Goal: Task Accomplishment & Management: Complete application form

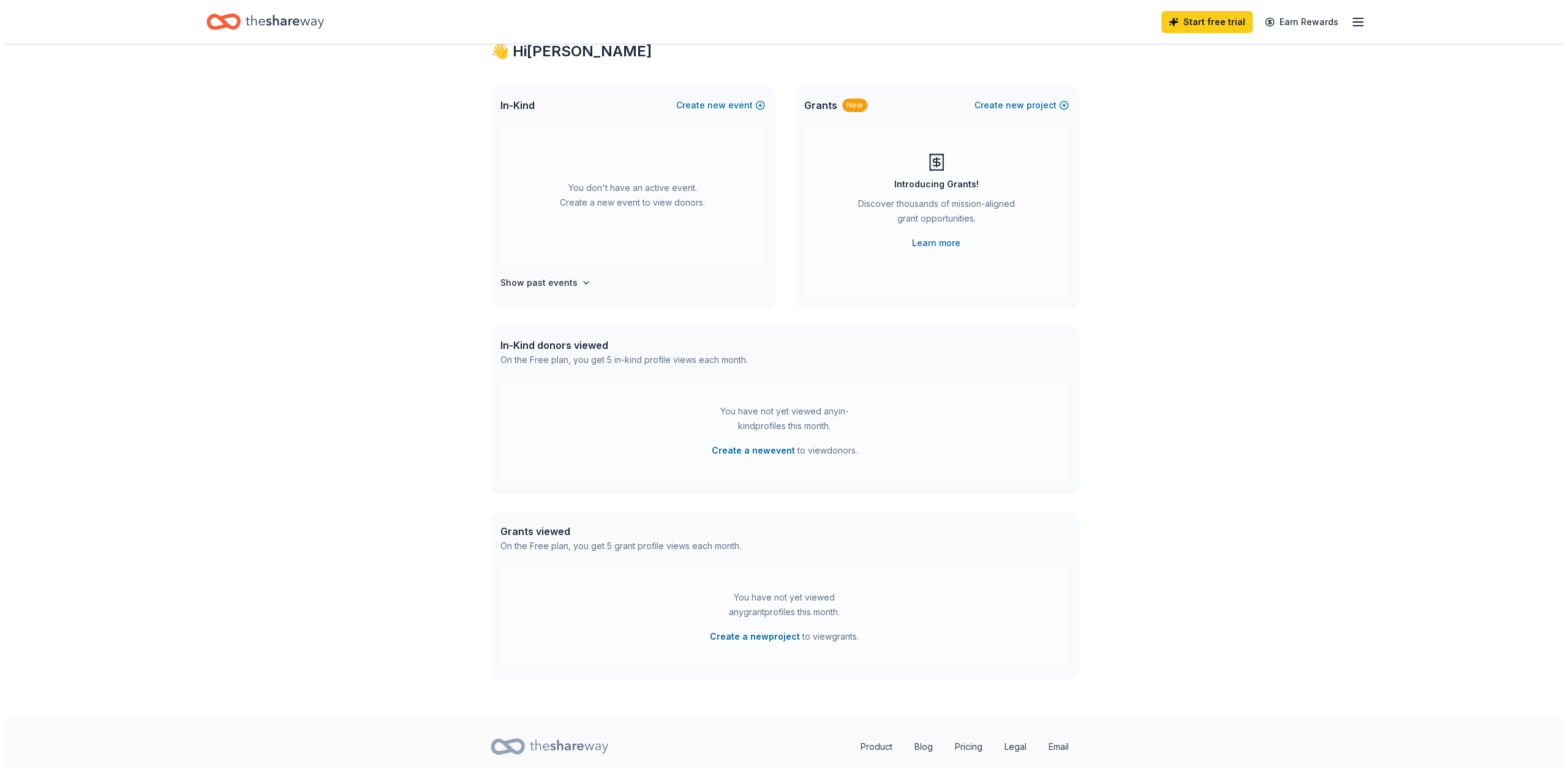
scroll to position [80, 0]
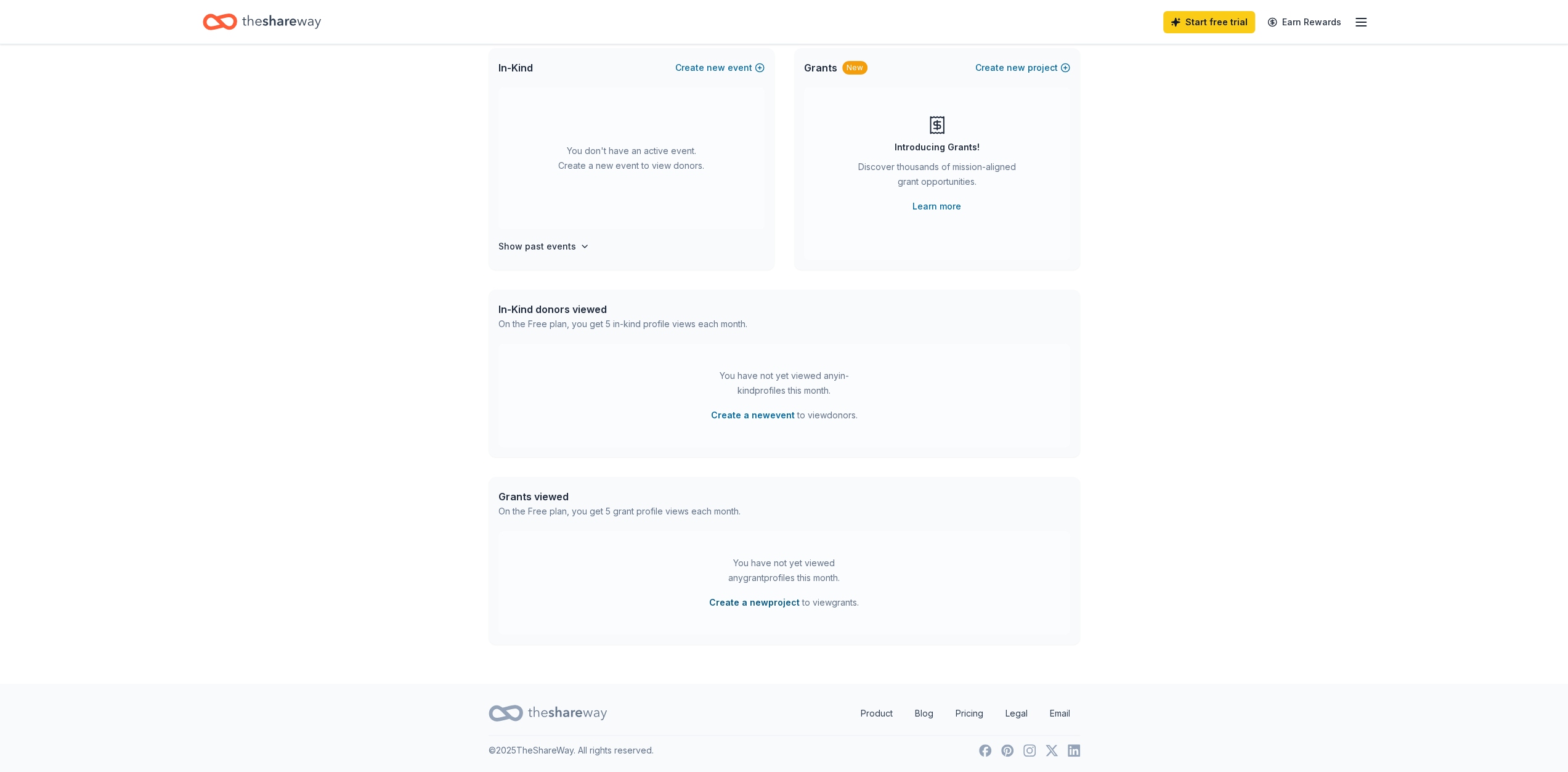
click at [750, 602] on button "Create a new project" at bounding box center [754, 603] width 90 height 15
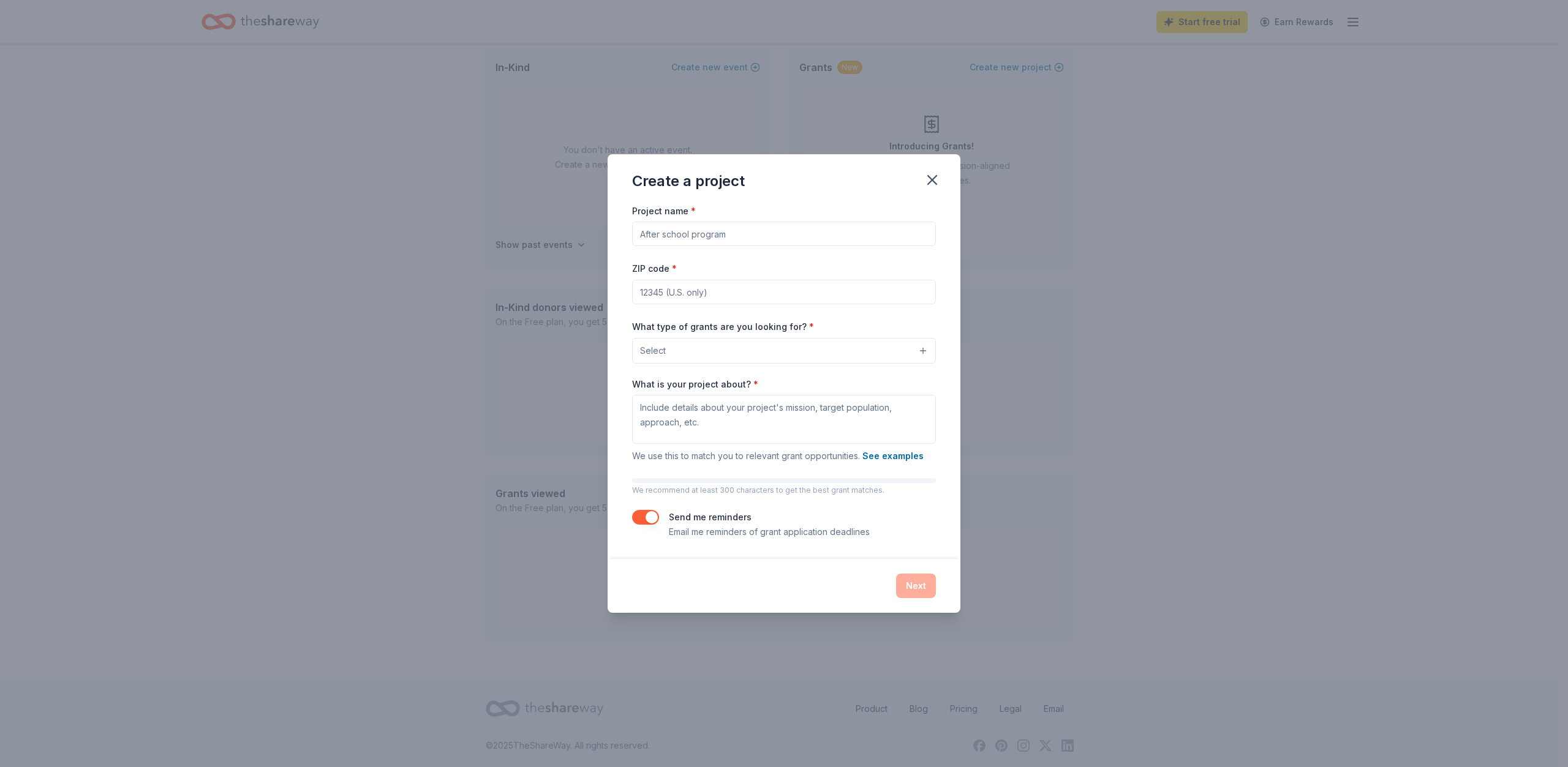
click at [656, 236] on input "Project name *" at bounding box center [784, 233] width 304 height 25
drag, startPoint x: 772, startPoint y: 234, endPoint x: 585, endPoint y: 231, distance: 187.0
click at [585, 231] on div "Create a project Project name * ZIP code * What type of grants are you looking …" at bounding box center [784, 383] width 1568 height 767
type input "Women Directors/Stunt Performers Panel Discussion"
click at [655, 291] on input "ZIP code *" at bounding box center [784, 291] width 304 height 25
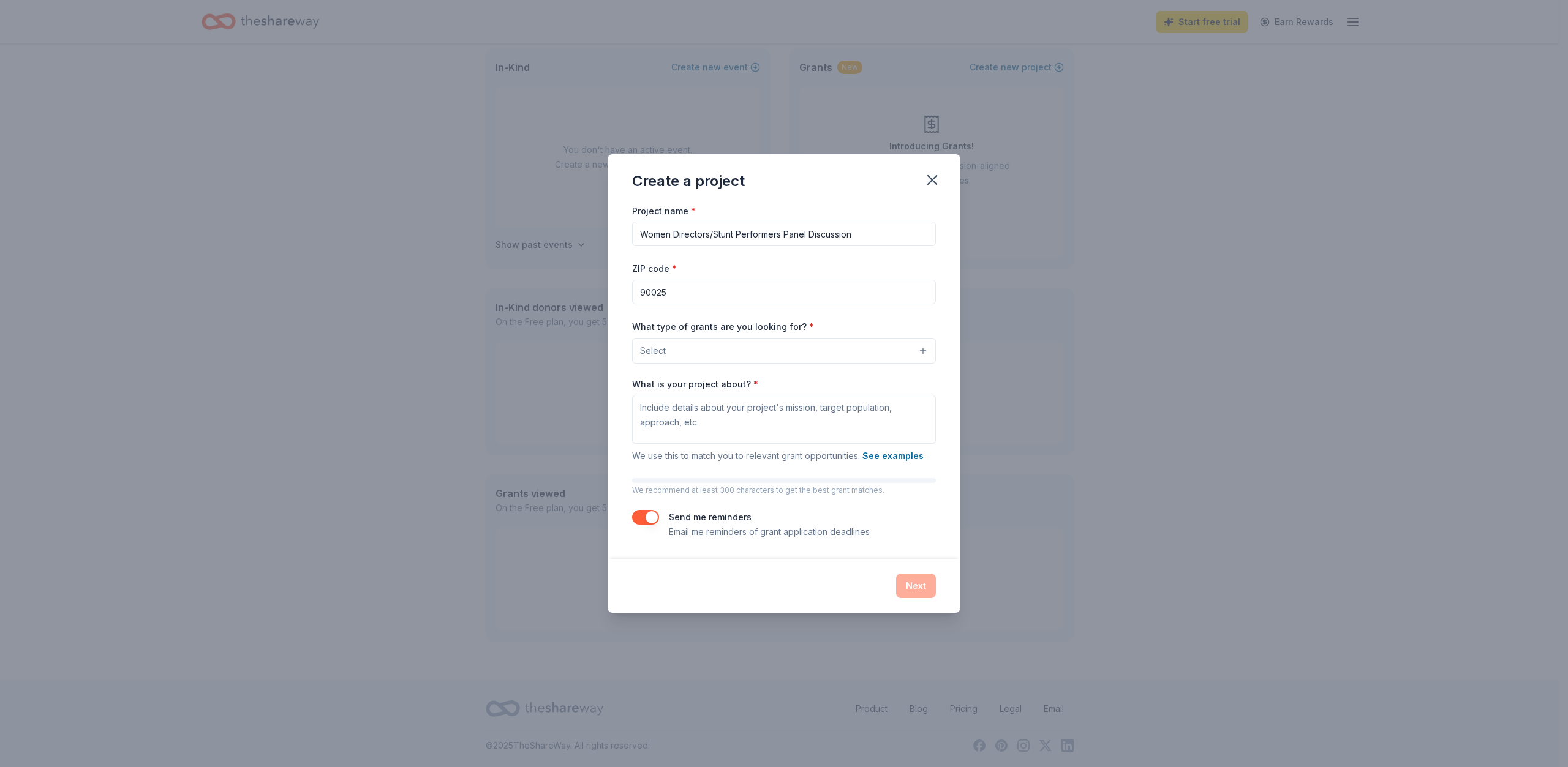
type input "90025"
click at [924, 349] on button "Select" at bounding box center [784, 350] width 304 height 25
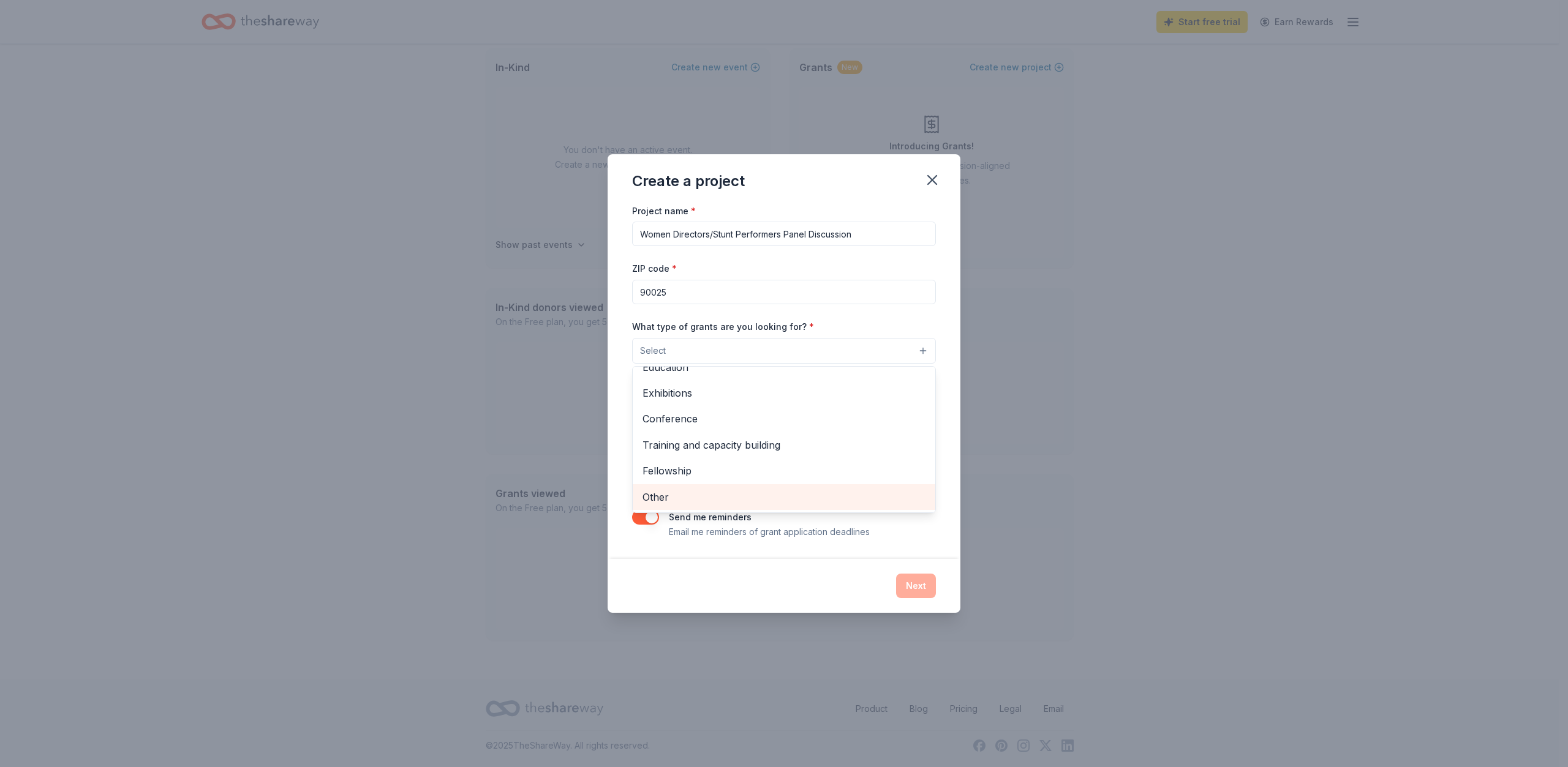
click at [656, 492] on span "Other" at bounding box center [784, 497] width 283 height 16
click at [453, 430] on div "Create a project Project name * Women Directors/Stunt Performers Panel Discussi…" at bounding box center [784, 383] width 1568 height 767
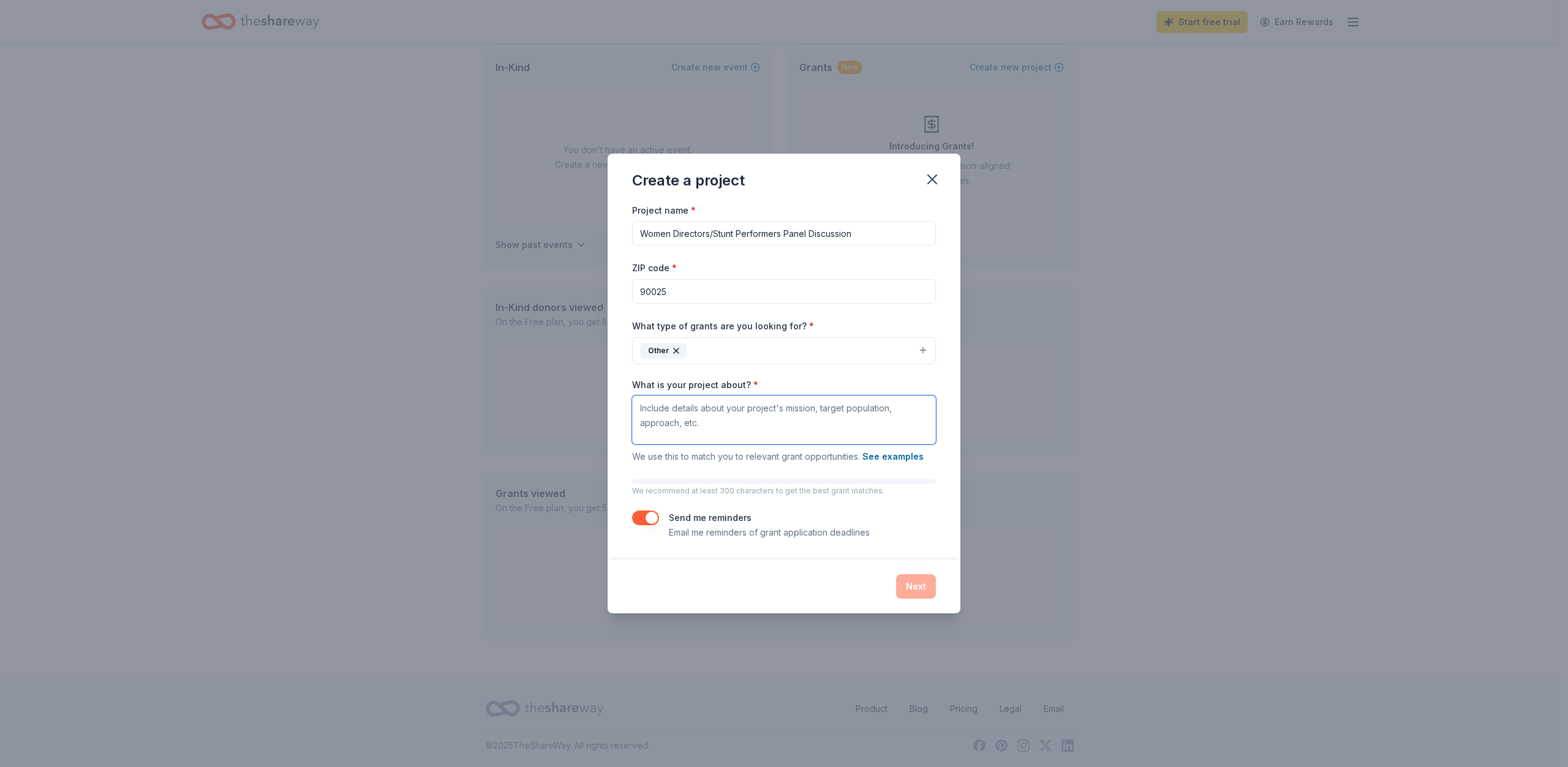
click at [656, 416] on textarea "What is your project about? *" at bounding box center [784, 420] width 304 height 49
type textarea "Women of color panel discussion."
click at [433, 404] on div "Create a project Project name * Women Directors/Stunt Performers Panel Discussi…" at bounding box center [784, 383] width 1568 height 767
click at [909, 586] on button "Next" at bounding box center [916, 586] width 40 height 25
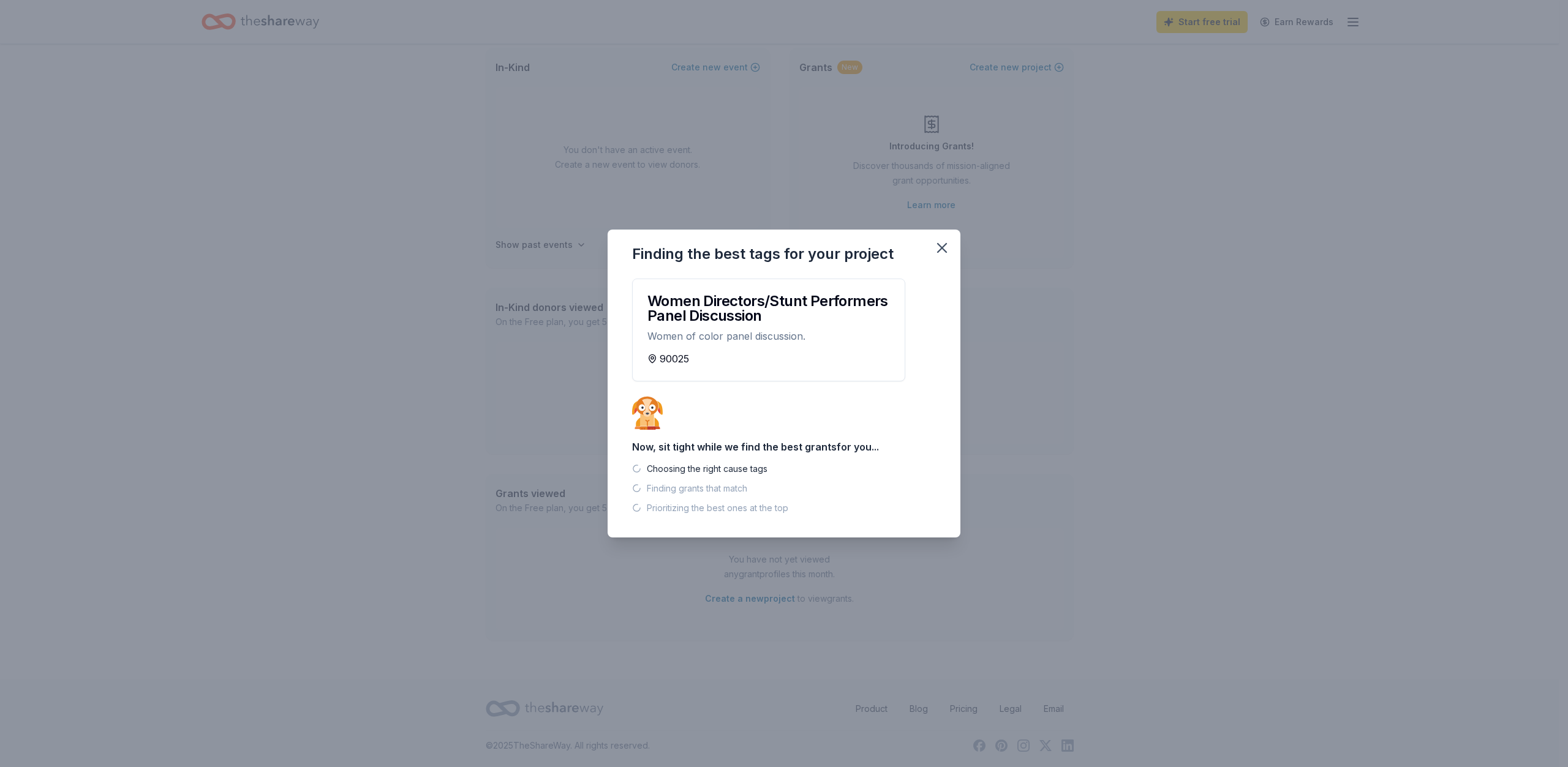
scroll to position [55, 0]
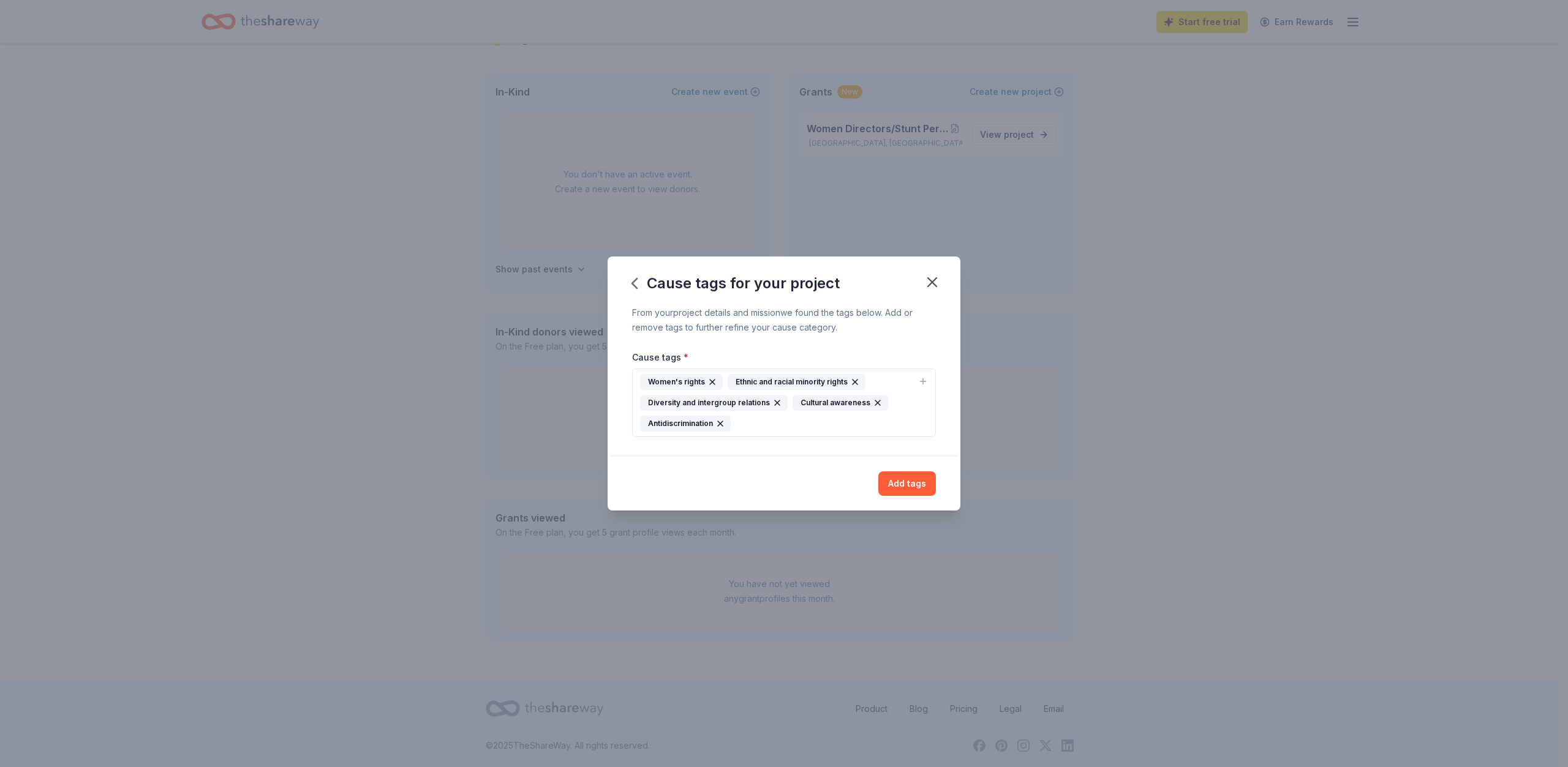
click at [676, 381] on div "Women's rights" at bounding box center [681, 382] width 83 height 16
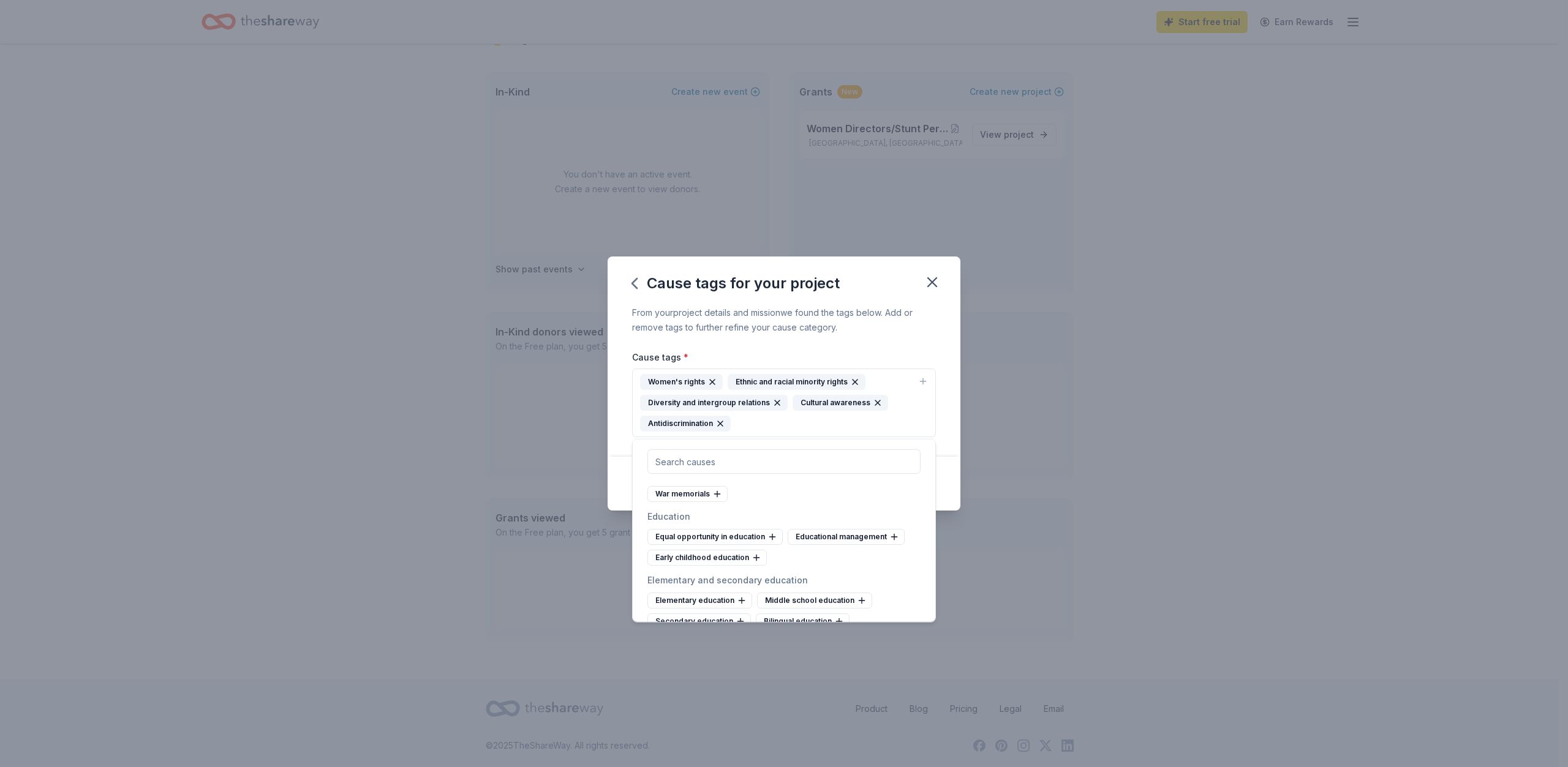
scroll to position [526, 0]
click at [936, 612] on div "Cause tags for your project From your project details and mission we found the …" at bounding box center [784, 383] width 1568 height 767
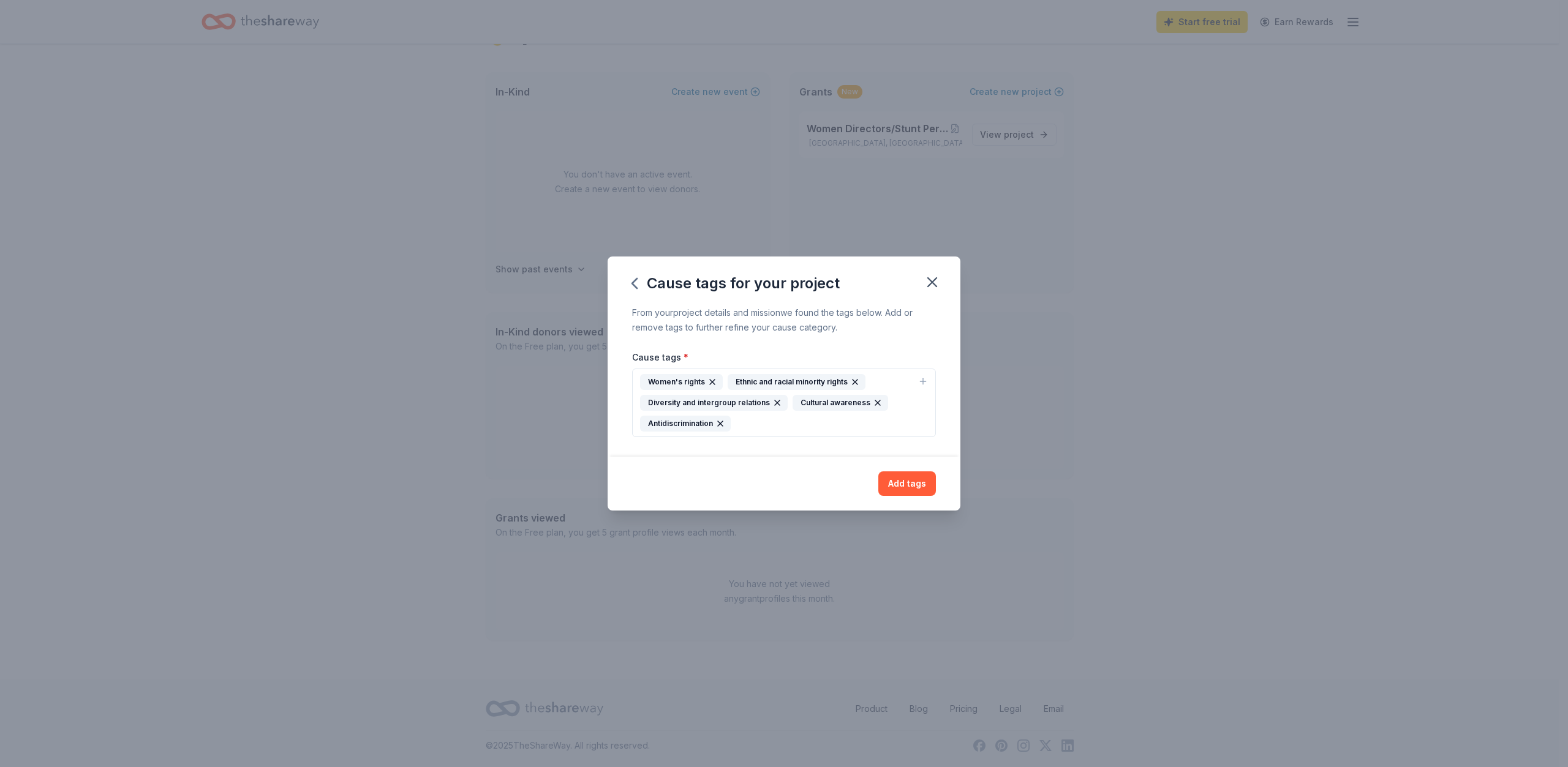
click at [676, 379] on div "Women's rights" at bounding box center [681, 382] width 83 height 16
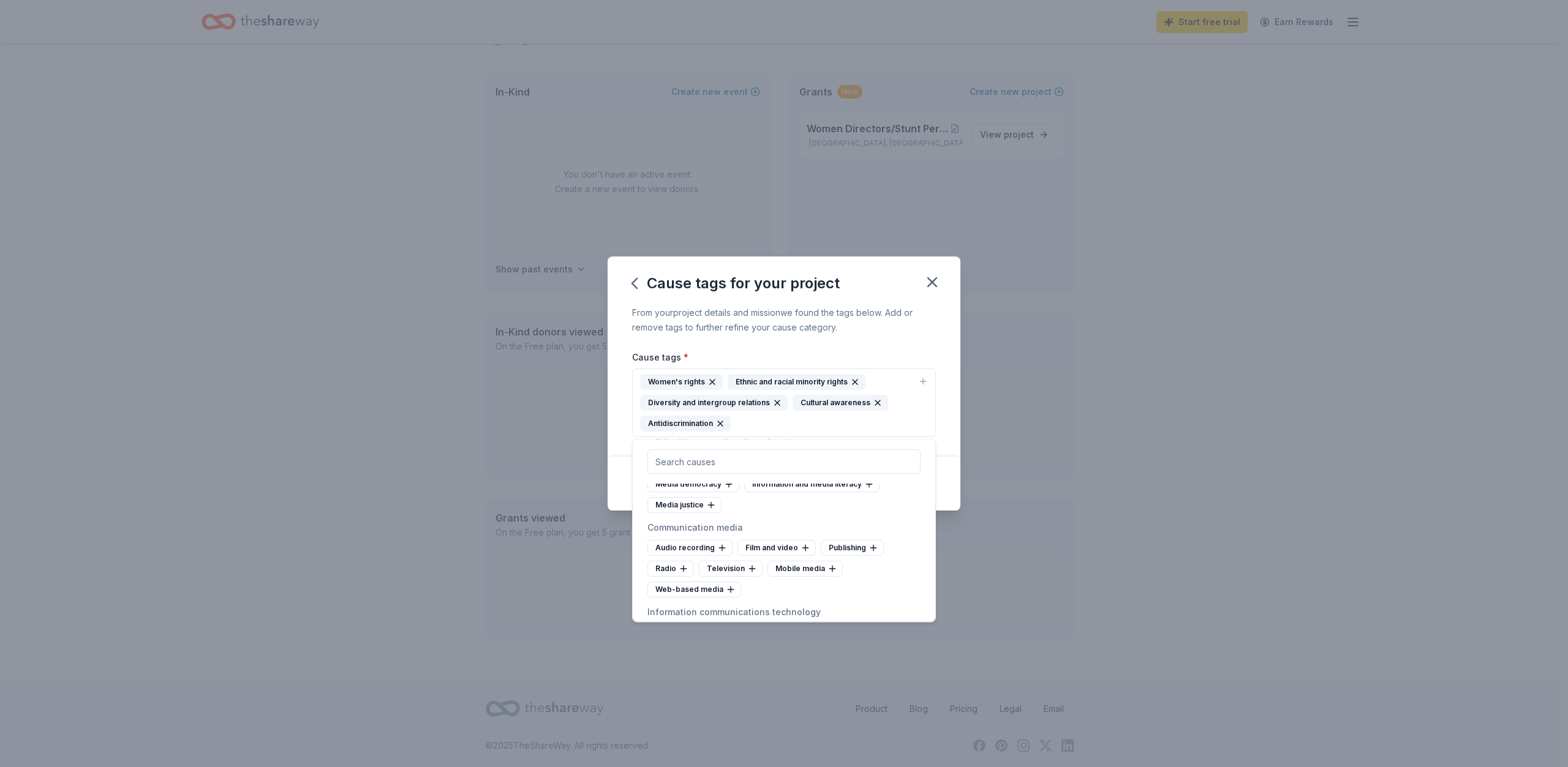
scroll to position [3622, 0]
click at [734, 536] on div "Television" at bounding box center [731, 545] width 64 height 16
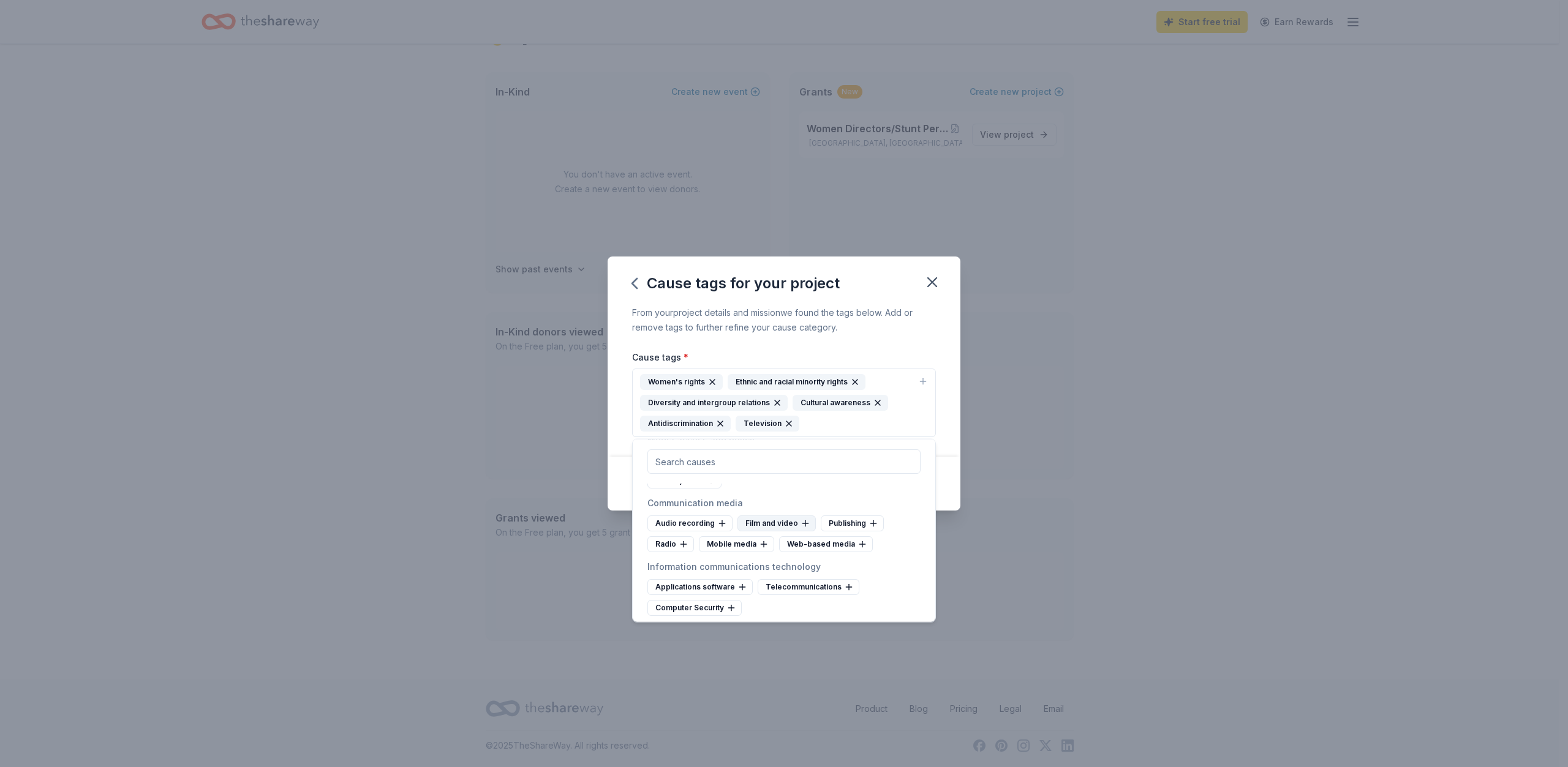
click at [771, 516] on div "Film and video" at bounding box center [776, 524] width 78 height 16
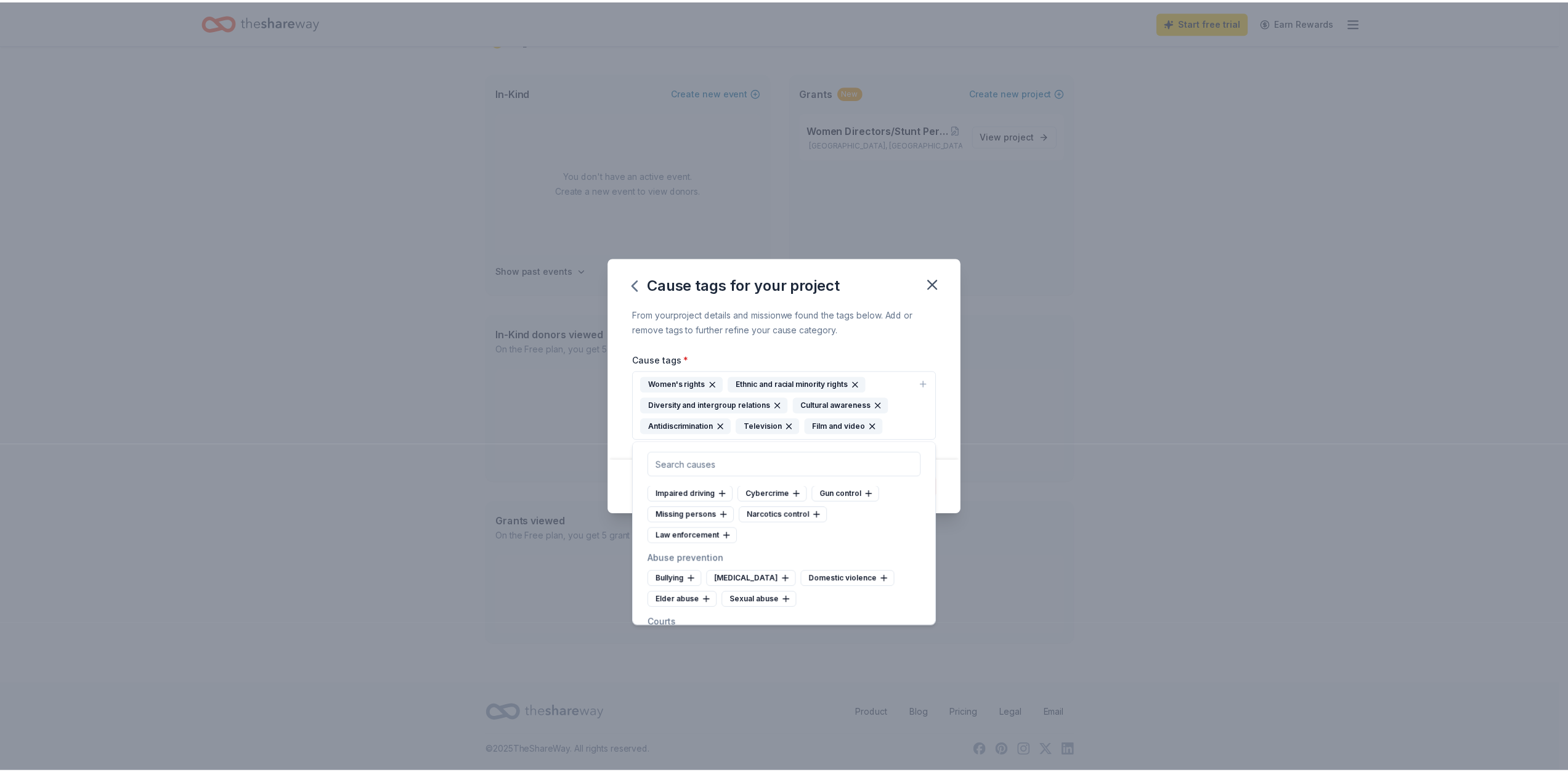
scroll to position [3867, 0]
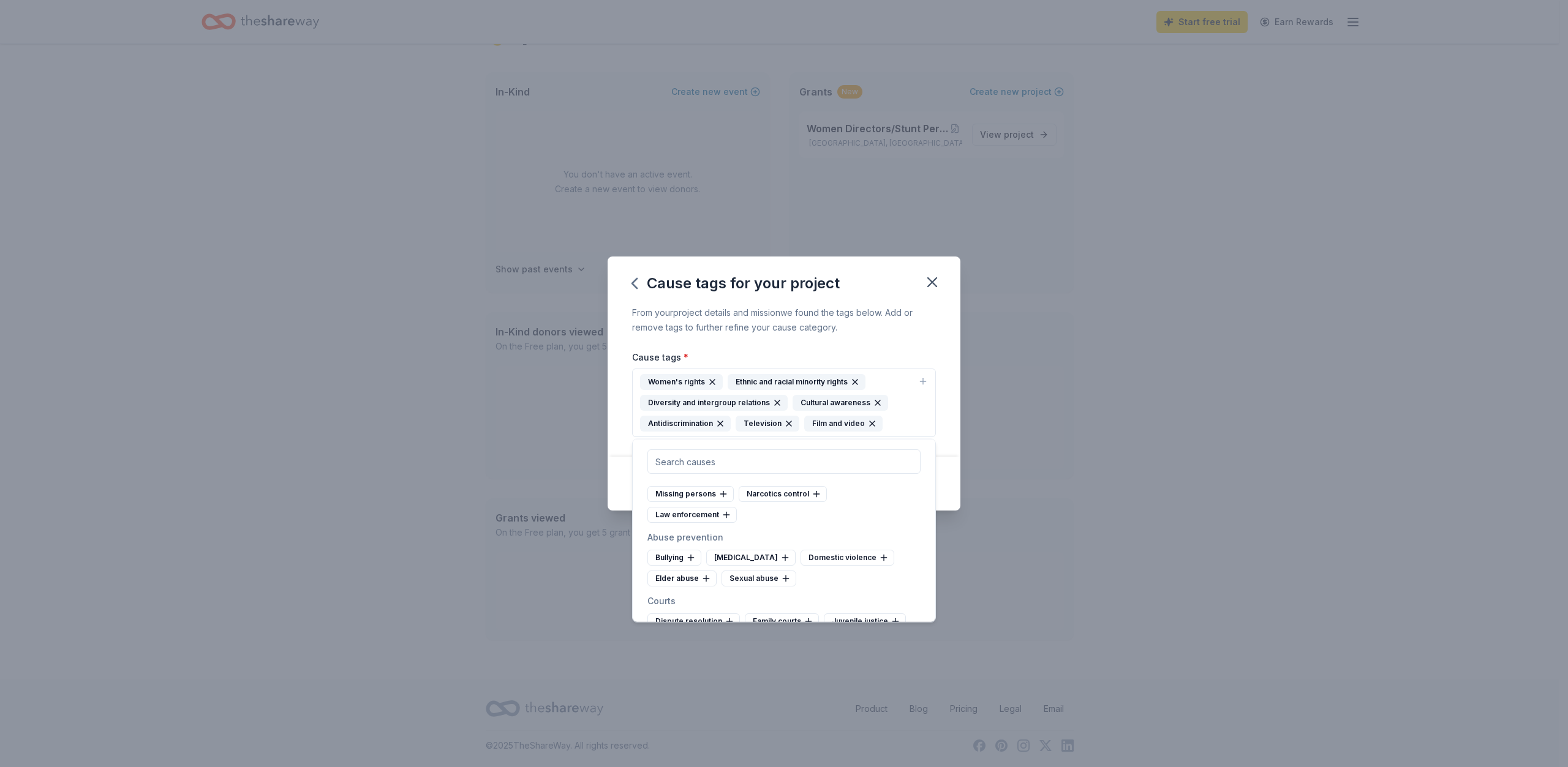
click at [947, 480] on div "Add tags" at bounding box center [784, 483] width 353 height 54
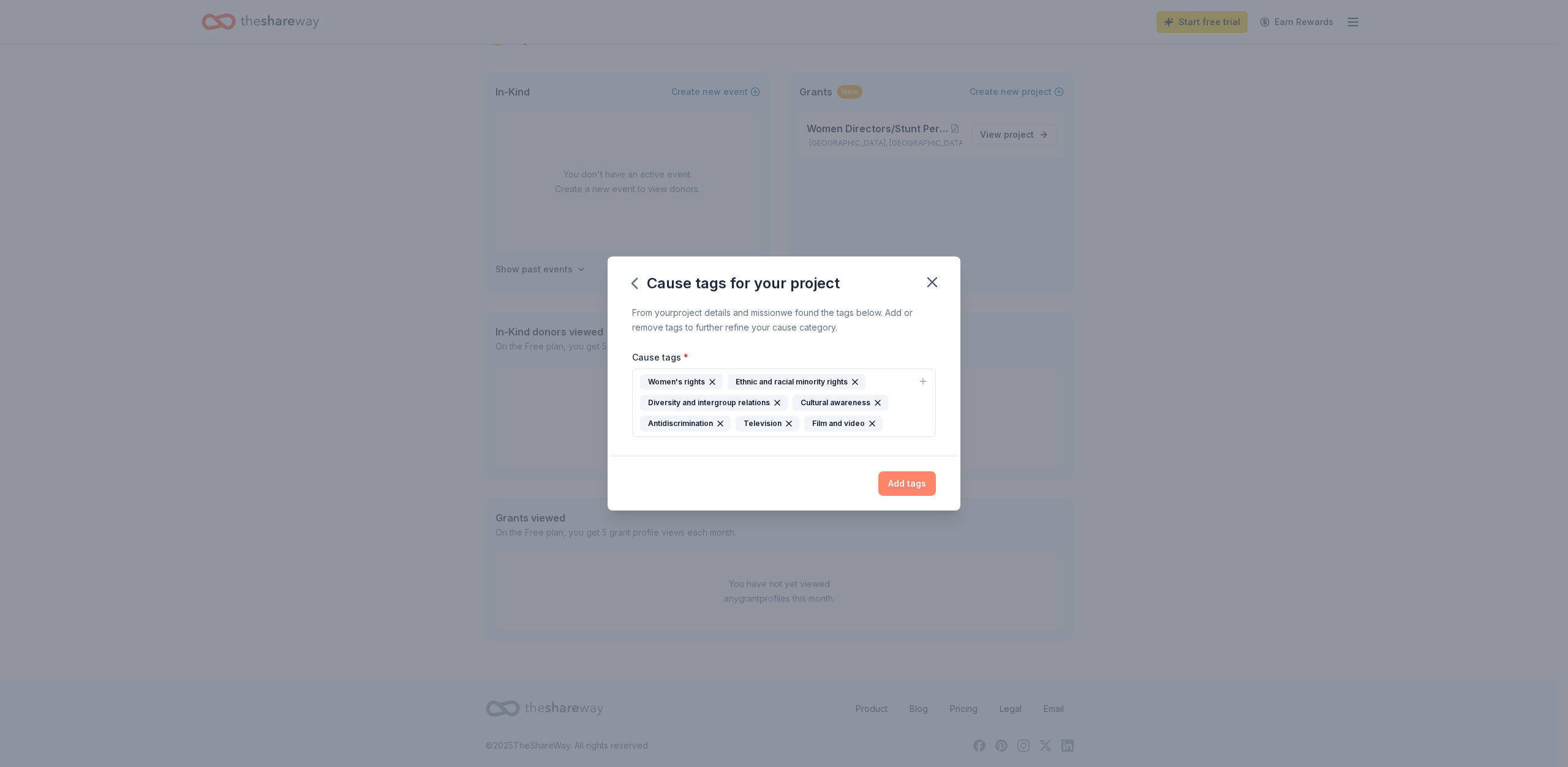
click at [909, 481] on button "Add tags" at bounding box center [907, 484] width 57 height 25
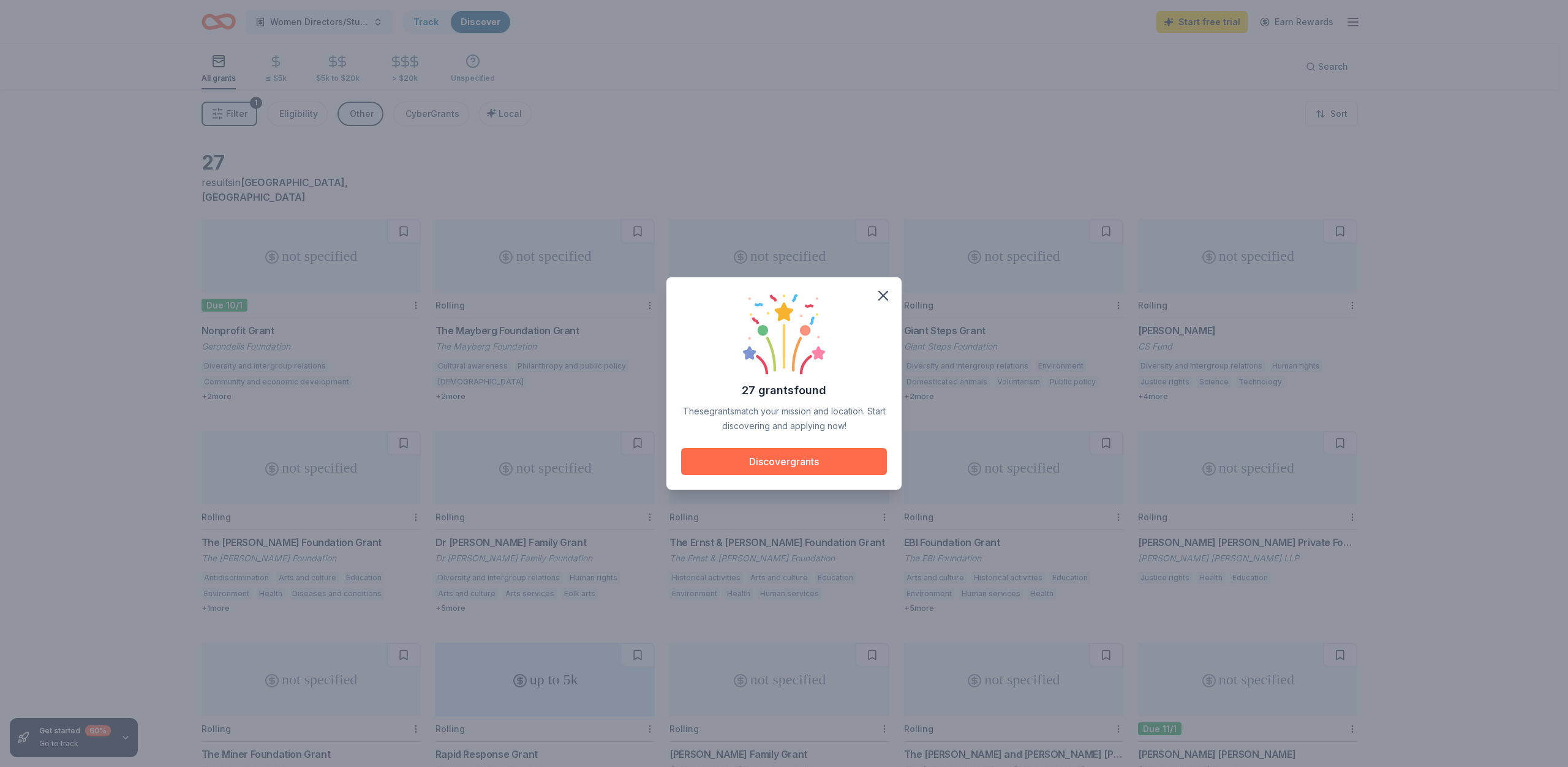
click at [783, 464] on button "Discover grants" at bounding box center [784, 462] width 206 height 27
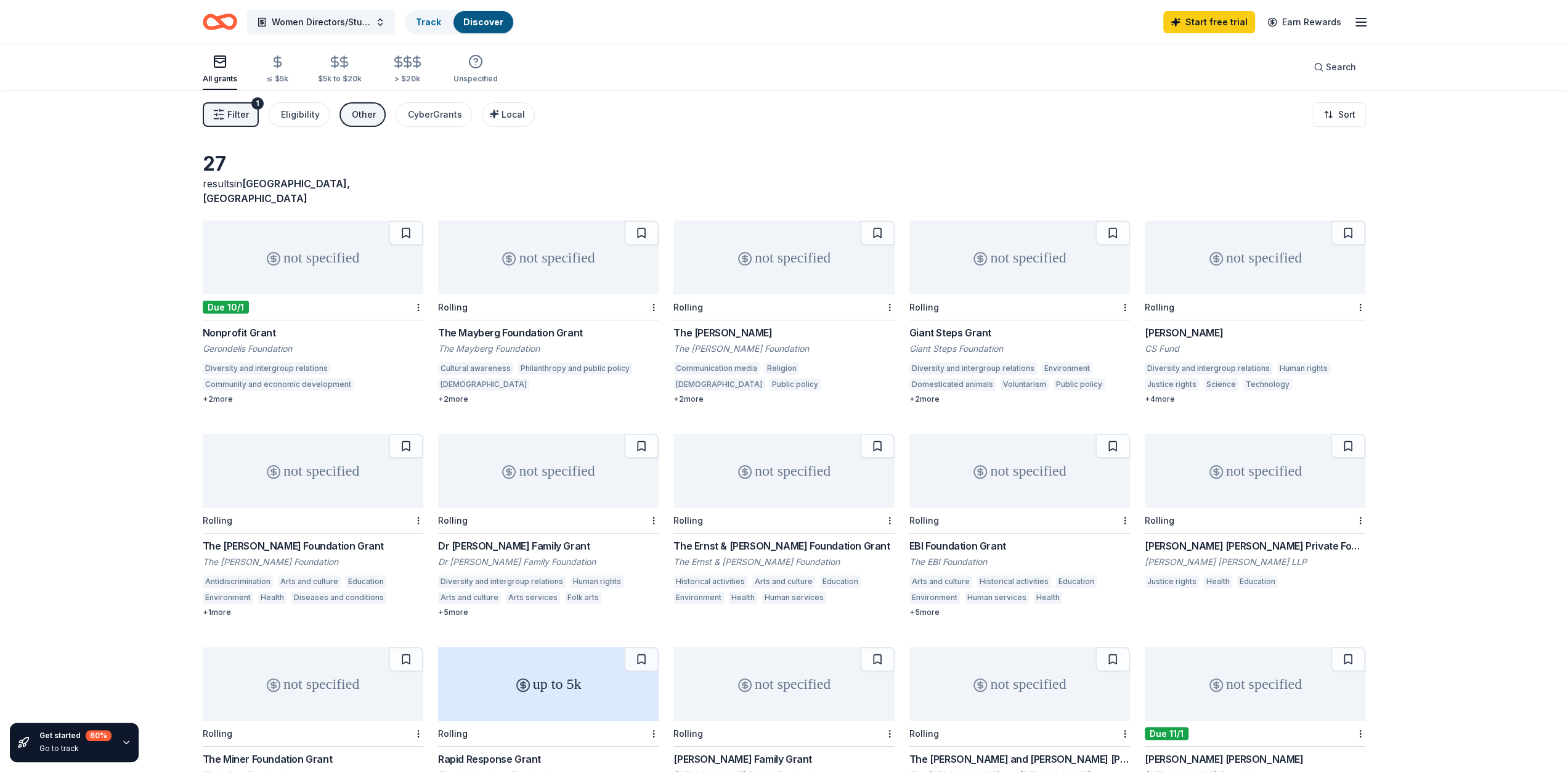
click at [239, 344] on div "Nonprofit Grant Gerondelis Foundation Diversity and intergroup relations Commun…" at bounding box center [313, 365] width 221 height 79
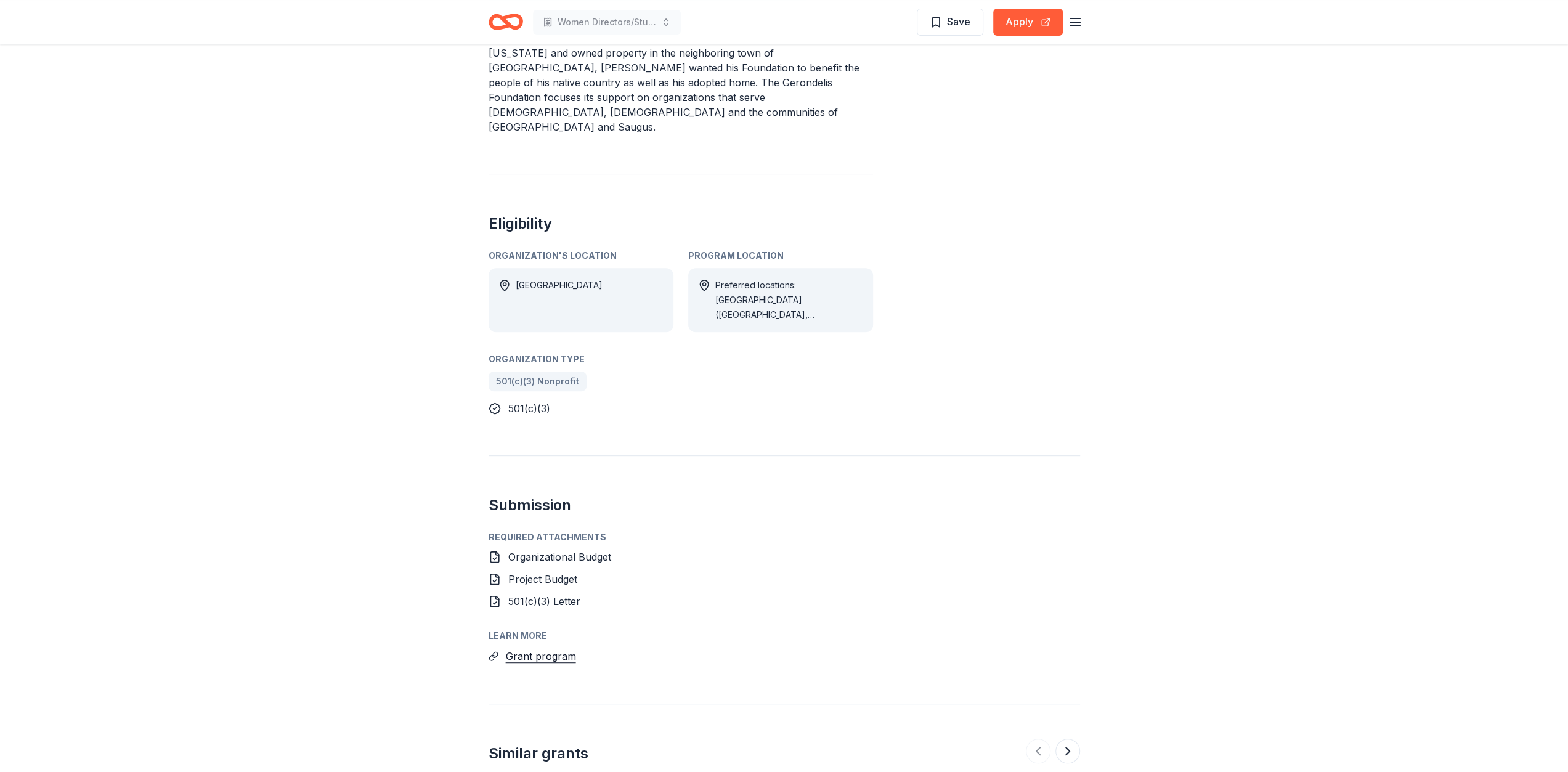
scroll to position [431, 0]
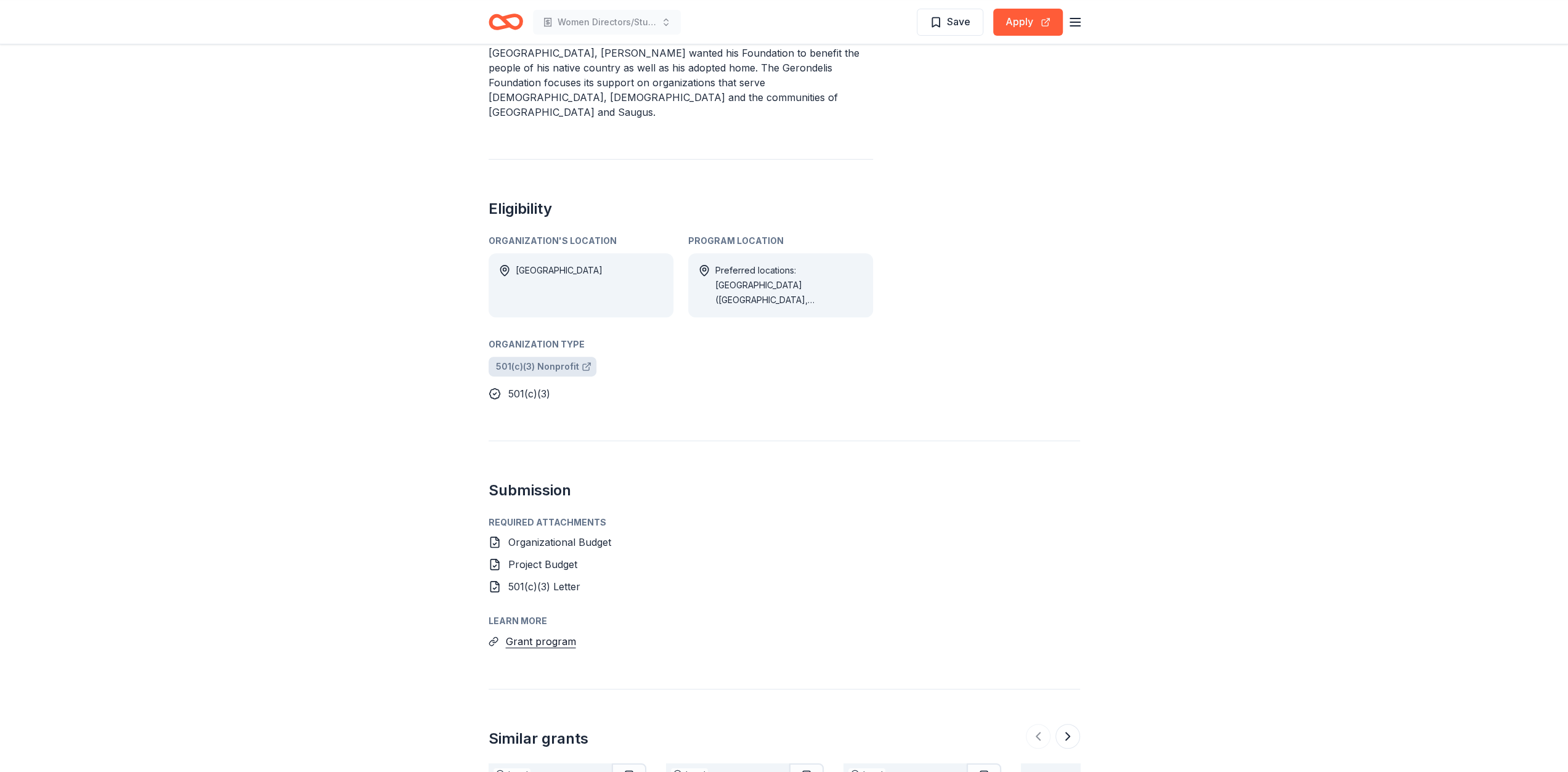
click at [584, 362] on icon at bounding box center [586, 366] width 10 height 10
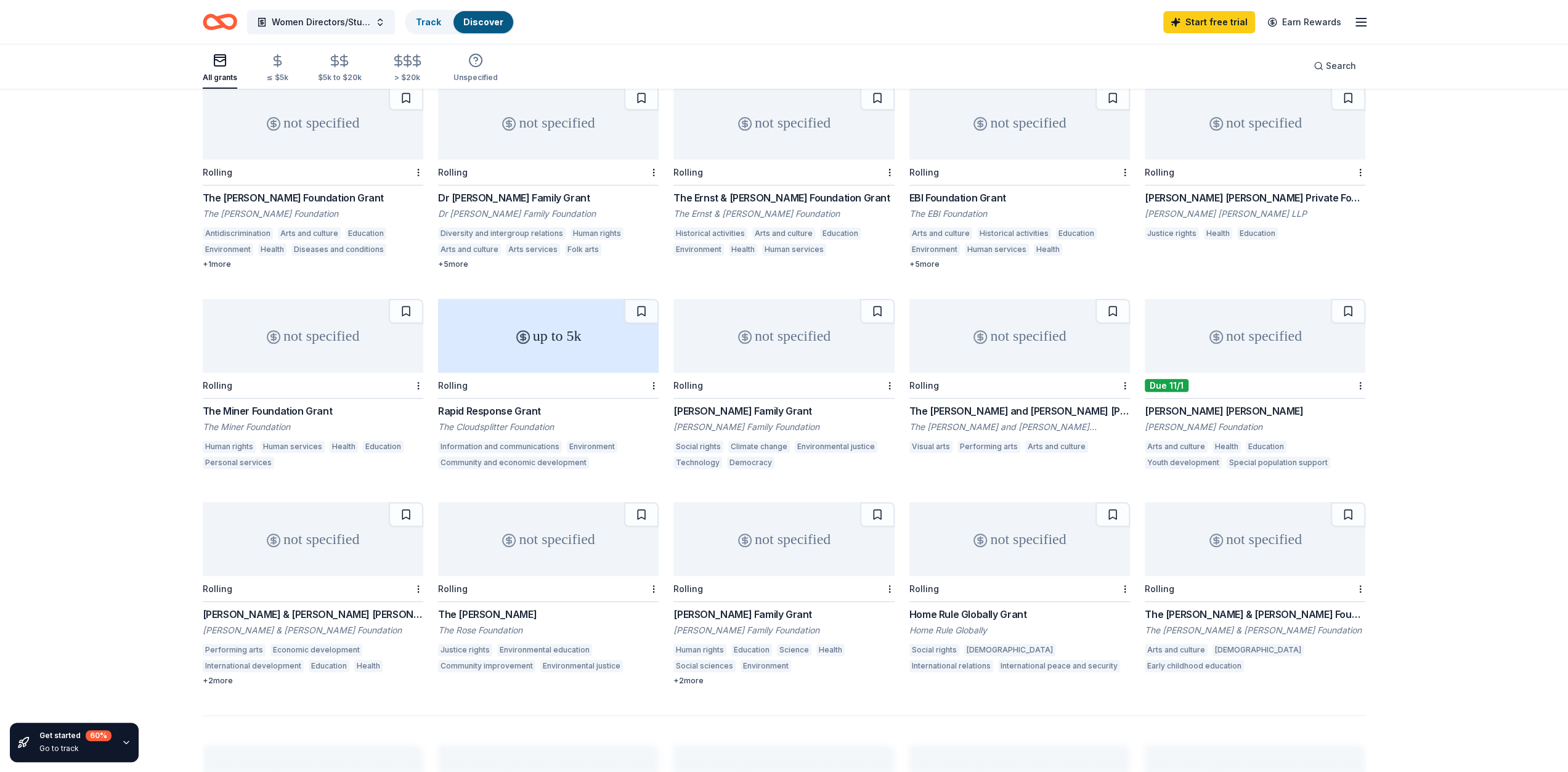
scroll to position [493, 0]
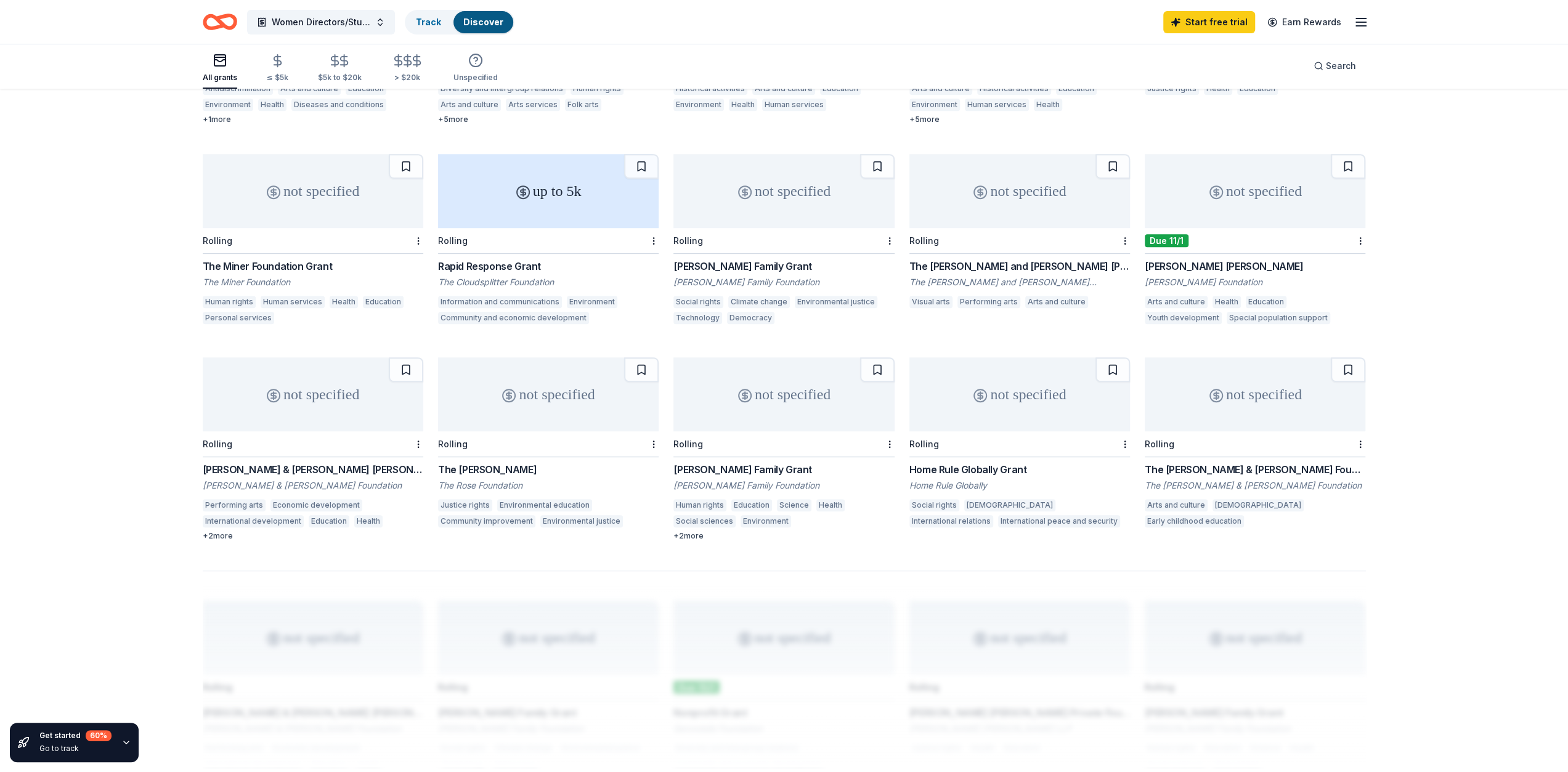
click at [254, 462] on div "Erich & Hannah Sachs Grant" at bounding box center [313, 470] width 221 height 15
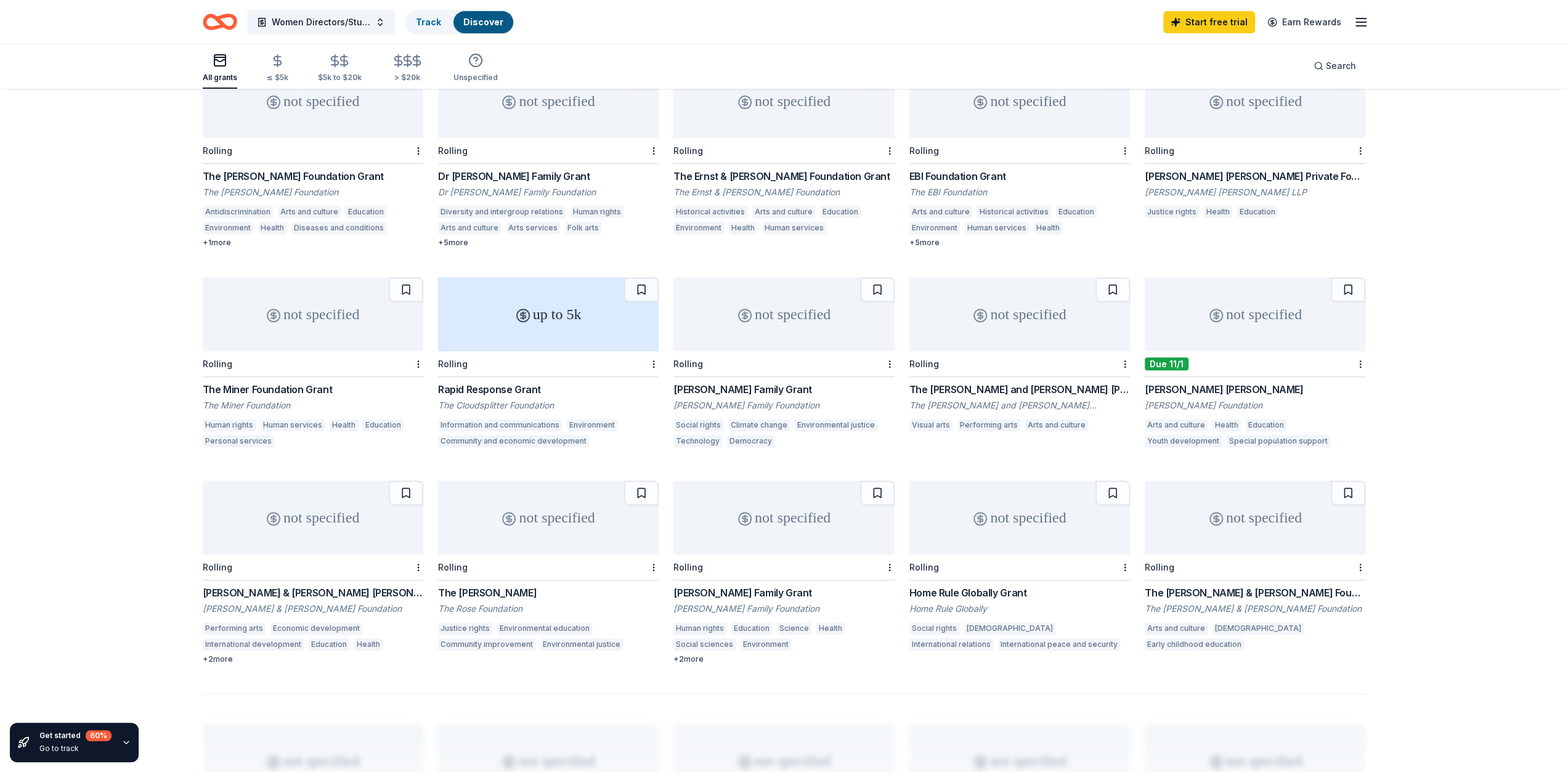
click at [991, 382] on div "The [PERSON_NAME] and [PERSON_NAME] [PERSON_NAME]" at bounding box center [1020, 389] width 221 height 15
click at [740, 169] on div "The Ernst & Elfriede Frank Foundation Grant" at bounding box center [784, 176] width 221 height 15
click at [948, 169] on div "EBI Foundation Grant" at bounding box center [1020, 176] width 221 height 15
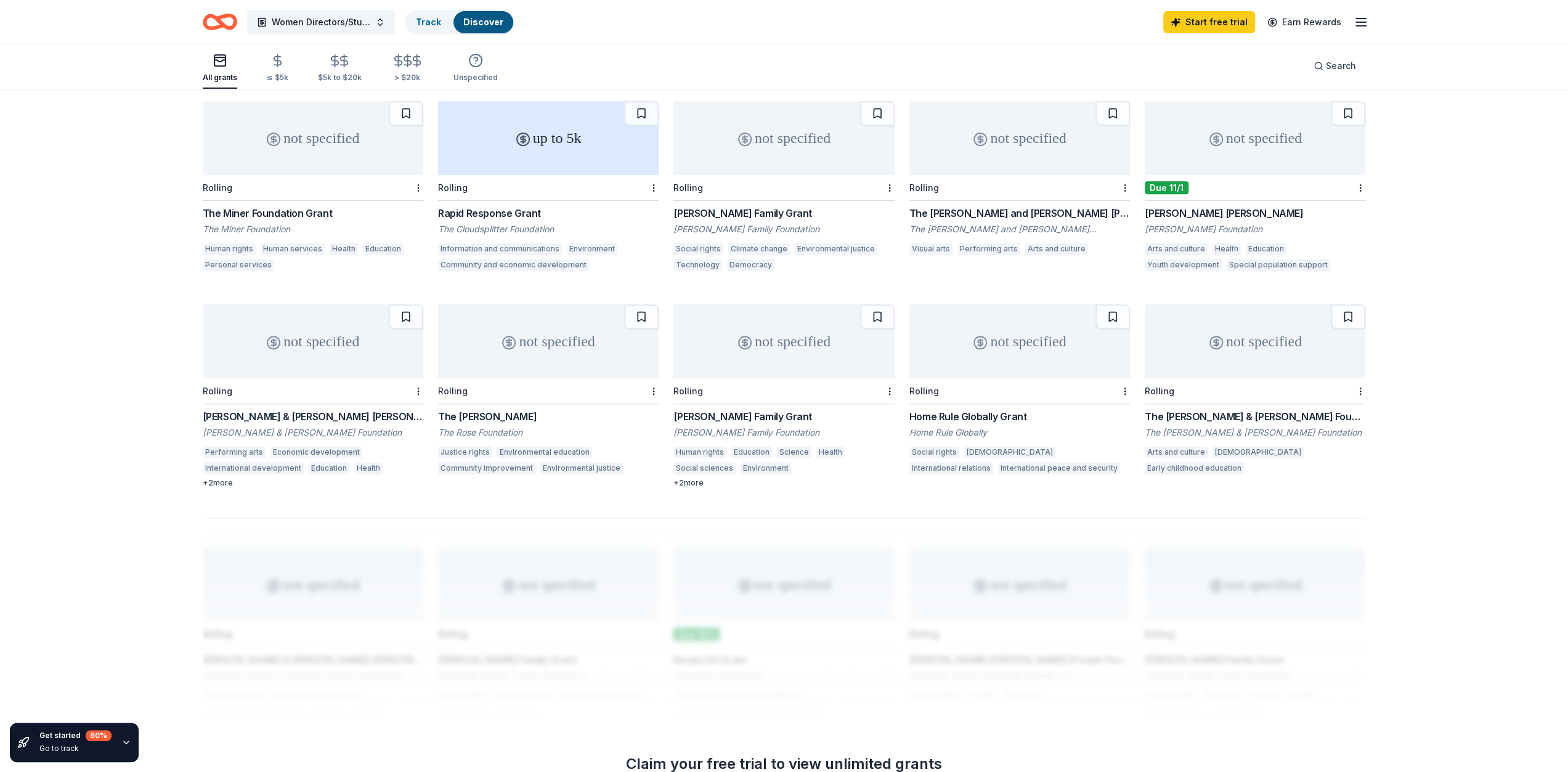
scroll to position [772, 0]
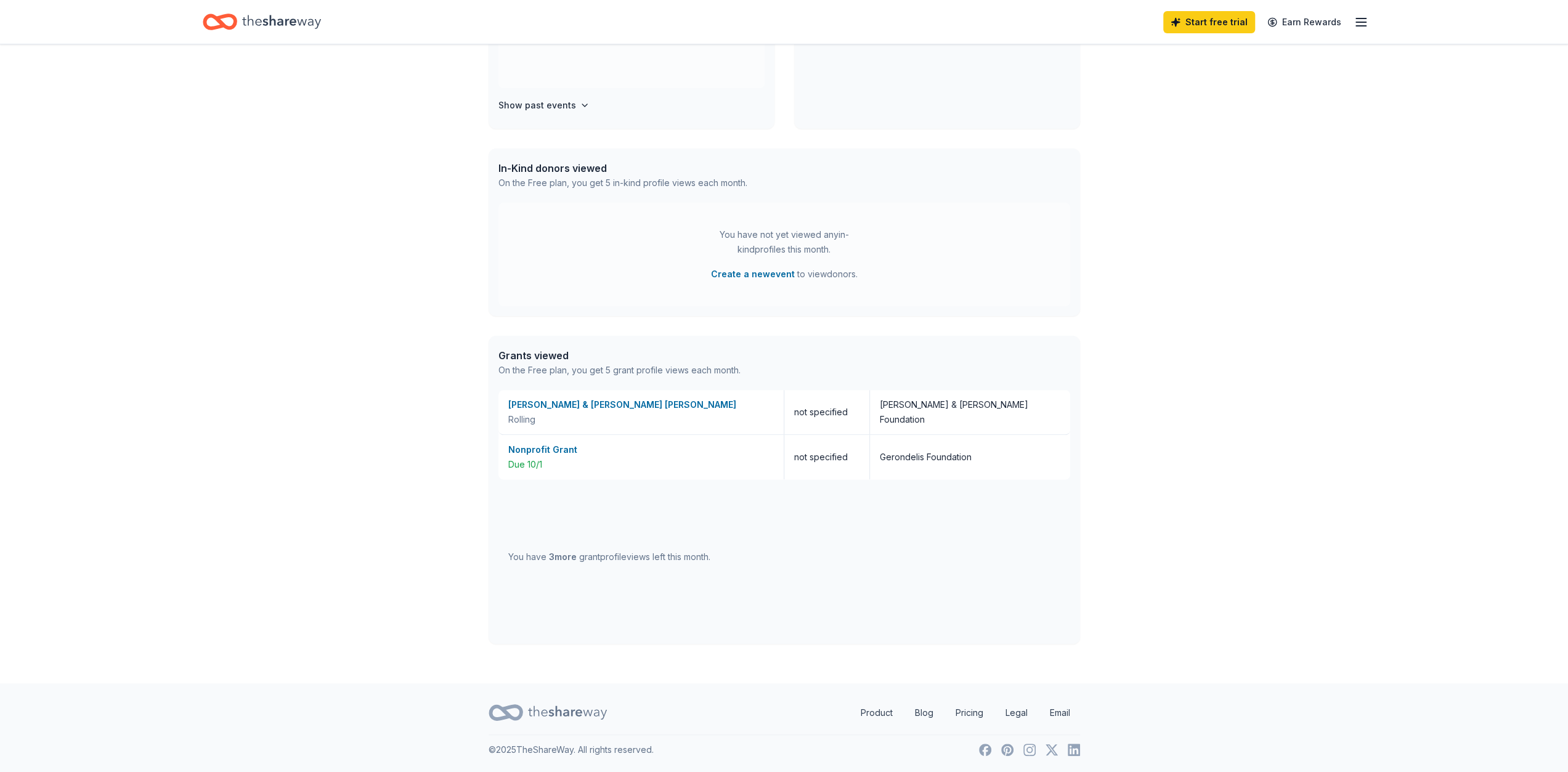
scroll to position [56, 0]
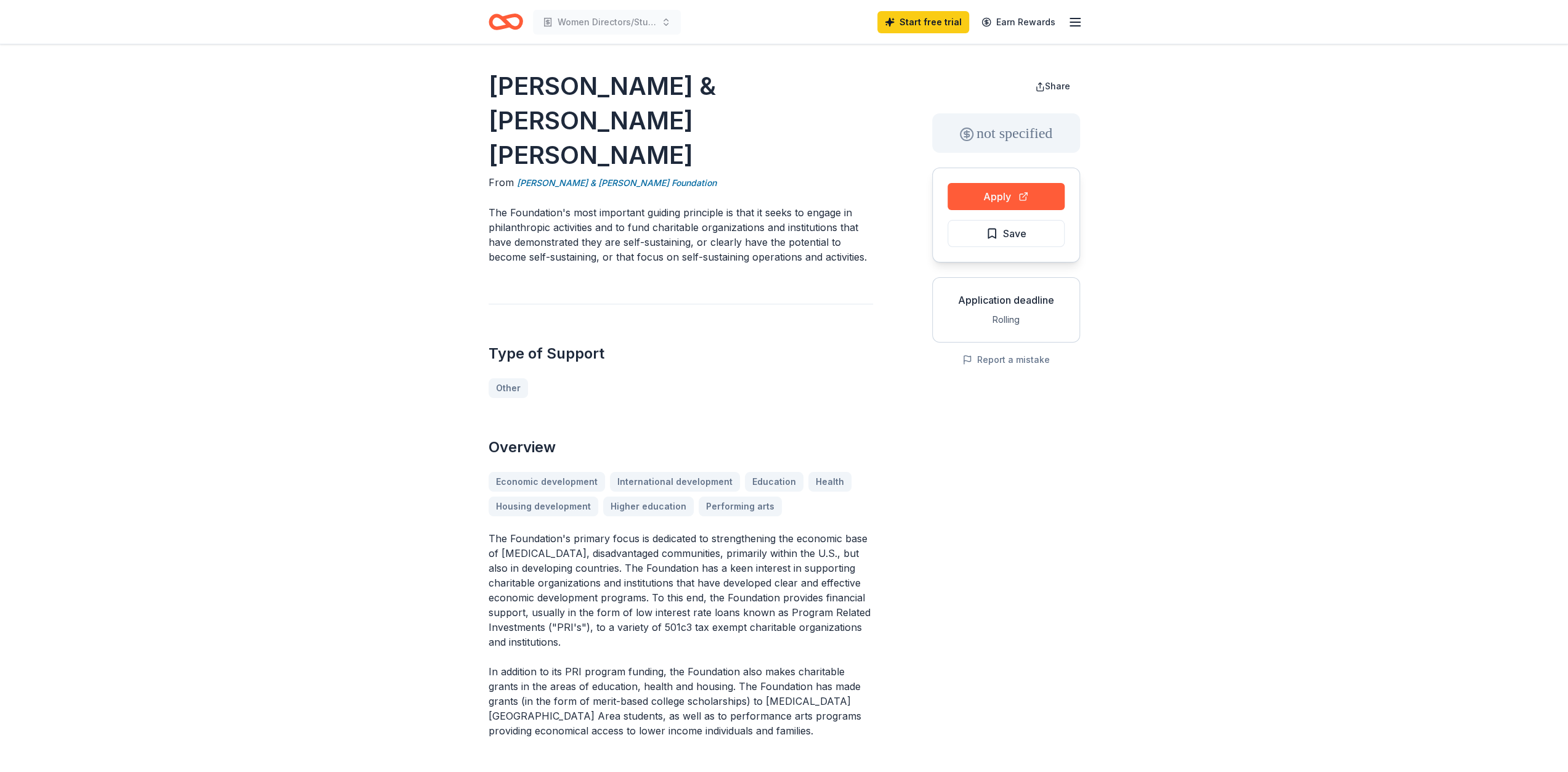
click at [722, 472] on div "Economic development International development Education Health Housing develop…" at bounding box center [680, 494] width 384 height 45
click at [1002, 196] on button "Apply" at bounding box center [1006, 196] width 117 height 27
drag, startPoint x: 662, startPoint y: 112, endPoint x: 543, endPoint y: 109, distance: 119.0
click at [565, 175] on div "From Erich & Hannah Sachs Foundation" at bounding box center [680, 183] width 384 height 16
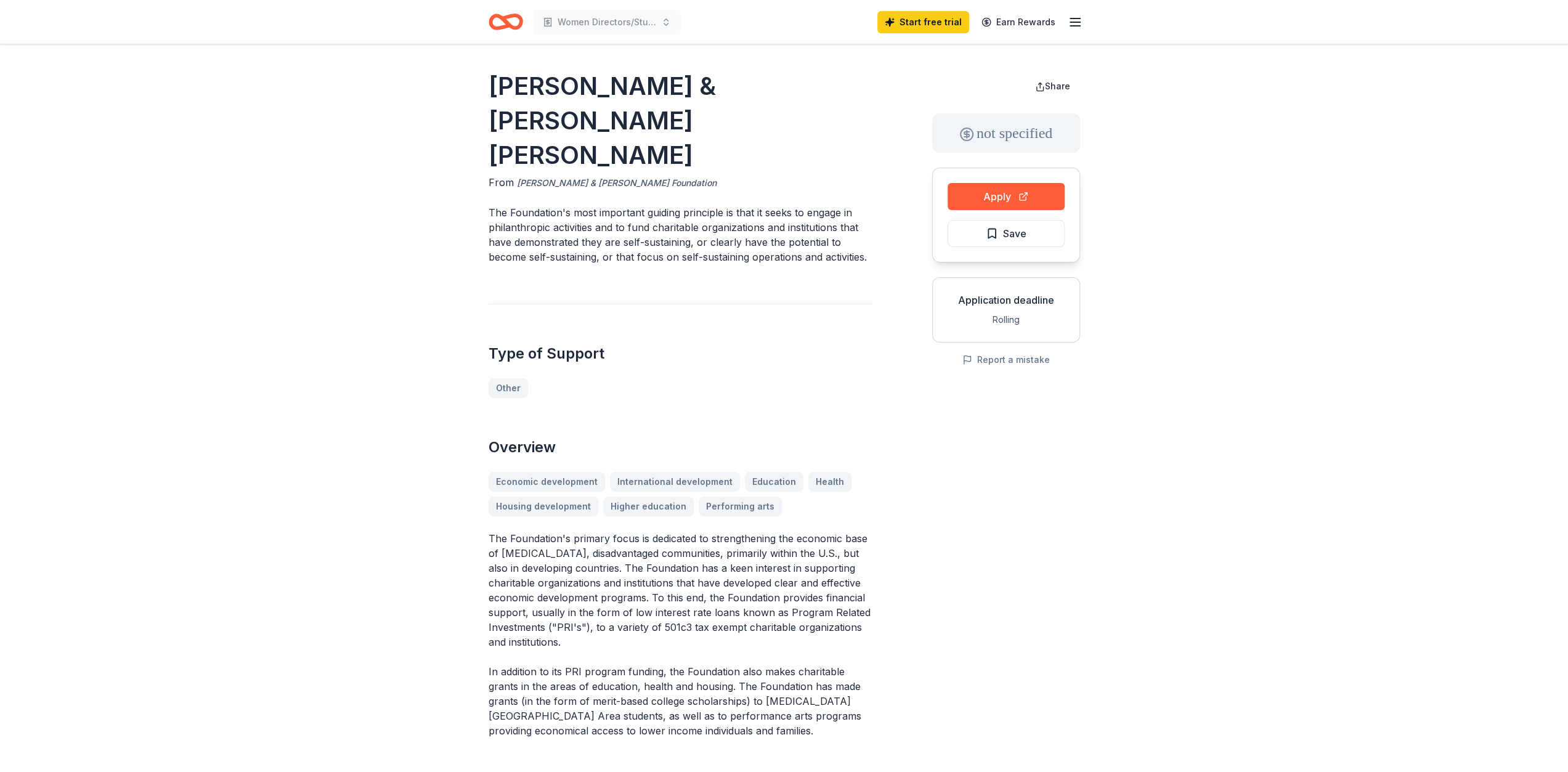
click at [563, 175] on link "Erich & Hannah Sachs Foundation" at bounding box center [616, 183] width 200 height 15
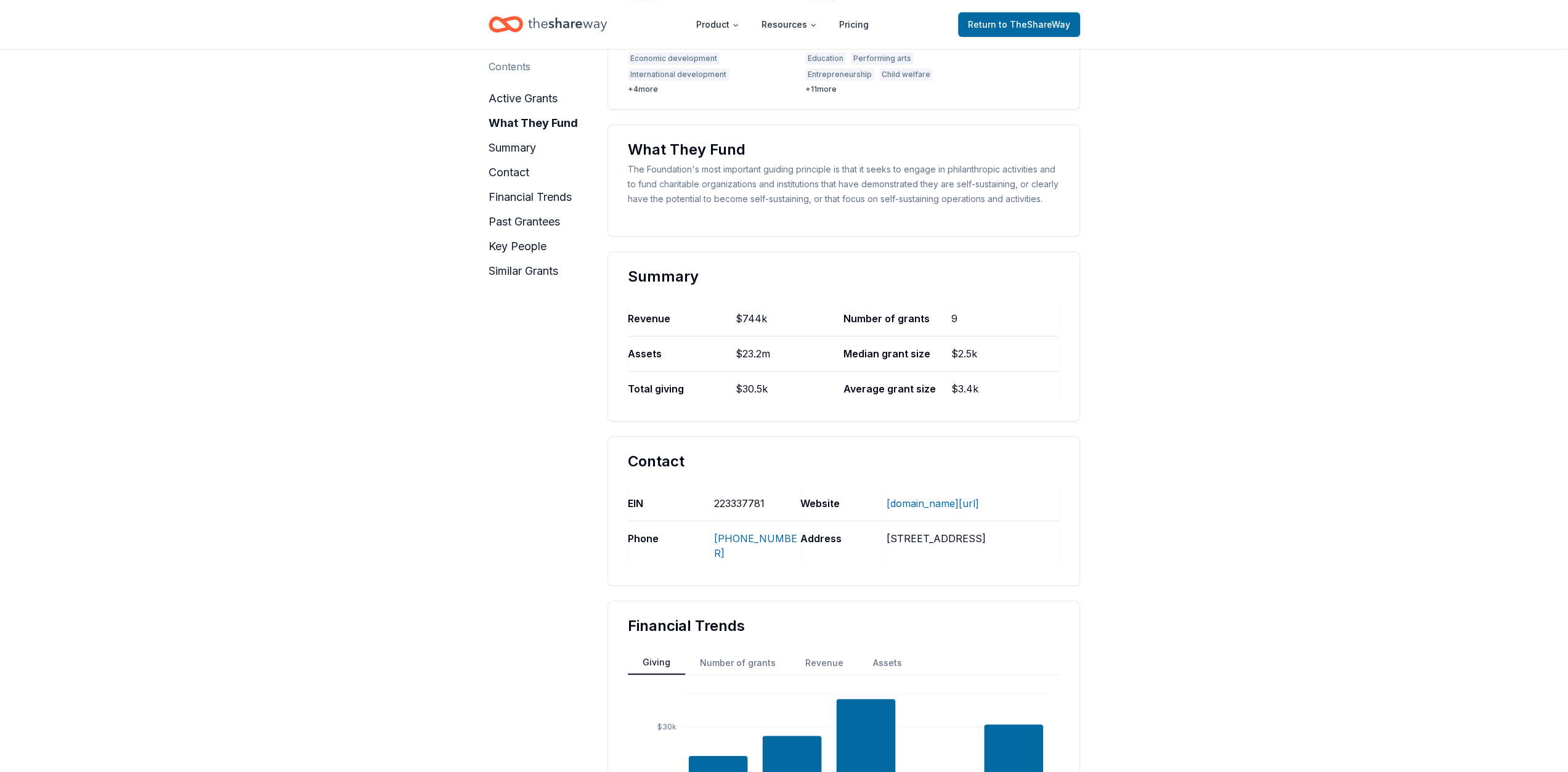
scroll to position [493, 0]
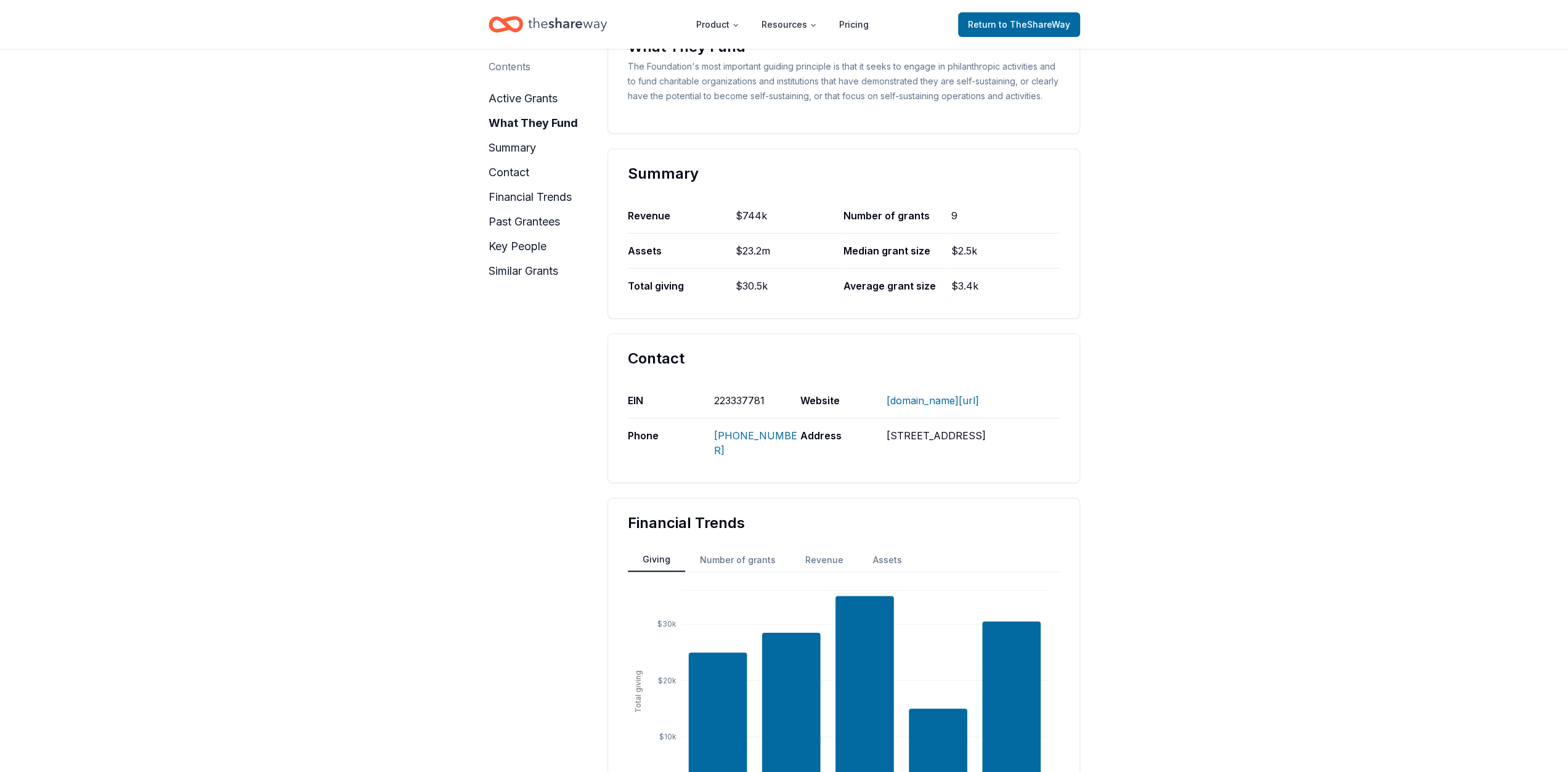
drag, startPoint x: 1050, startPoint y: 411, endPoint x: 883, endPoint y: 411, distance: 167.0
click at [886, 414] on div "EIN 223337781 Website WWW.SACHSFAMILYFOUNDATION.ORG/ Phone (707) 815-0140 Addre…" at bounding box center [844, 426] width 432 height 84
drag, startPoint x: 876, startPoint y: 410, endPoint x: 1001, endPoint y: 403, distance: 125.2
click at [1001, 403] on div "EIN 223337781 Website WWW.SACHSFAMILYFOUNDATION.ORG/ Phone (707) 815-0140 Addre…" at bounding box center [844, 426] width 432 height 84
click at [965, 414] on link "WWW.SACHSFAMILYFOUNDATION.ORG/" at bounding box center [932, 400] width 92 height 32
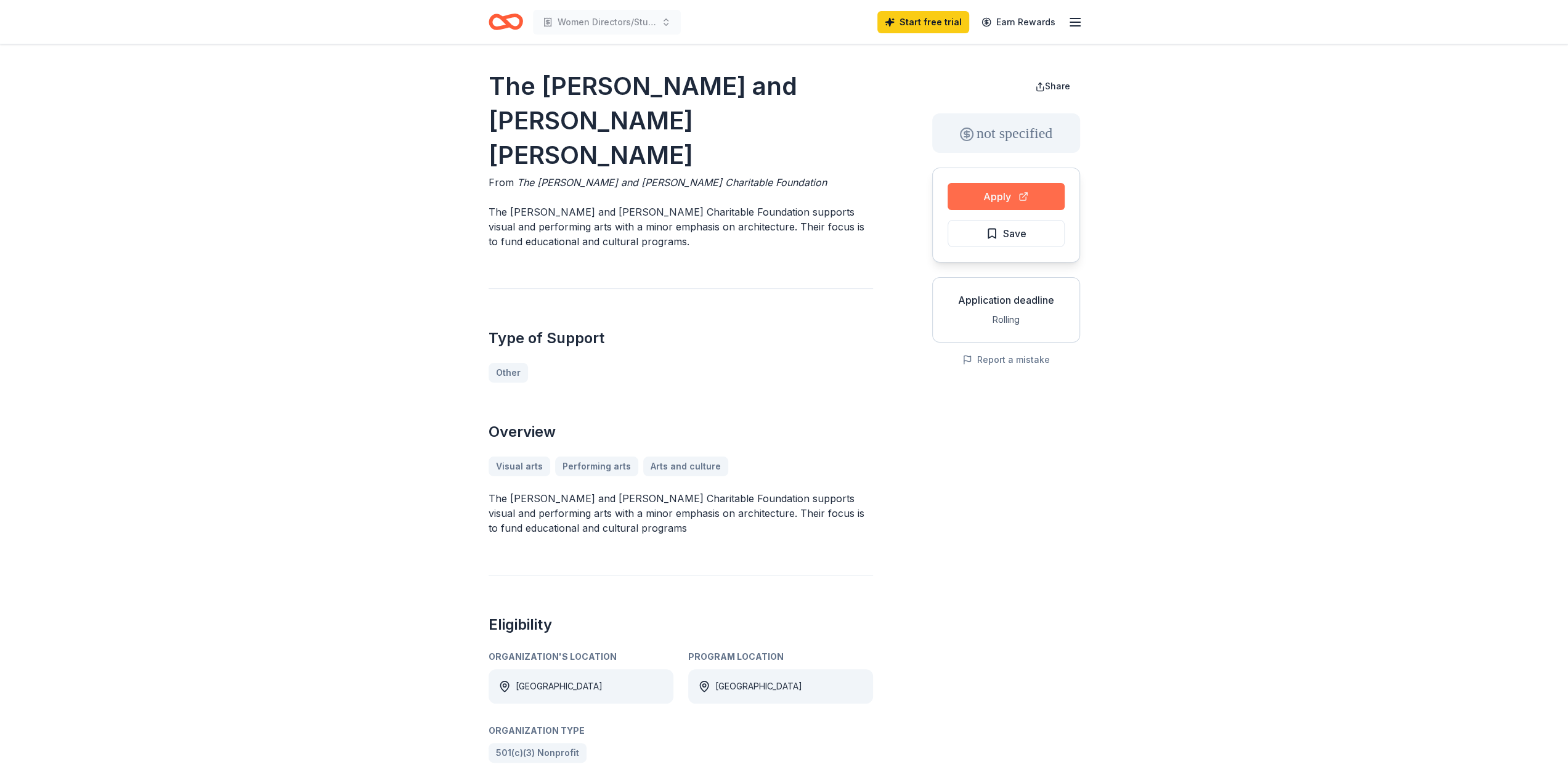
click at [1007, 196] on button "Apply" at bounding box center [1006, 196] width 117 height 27
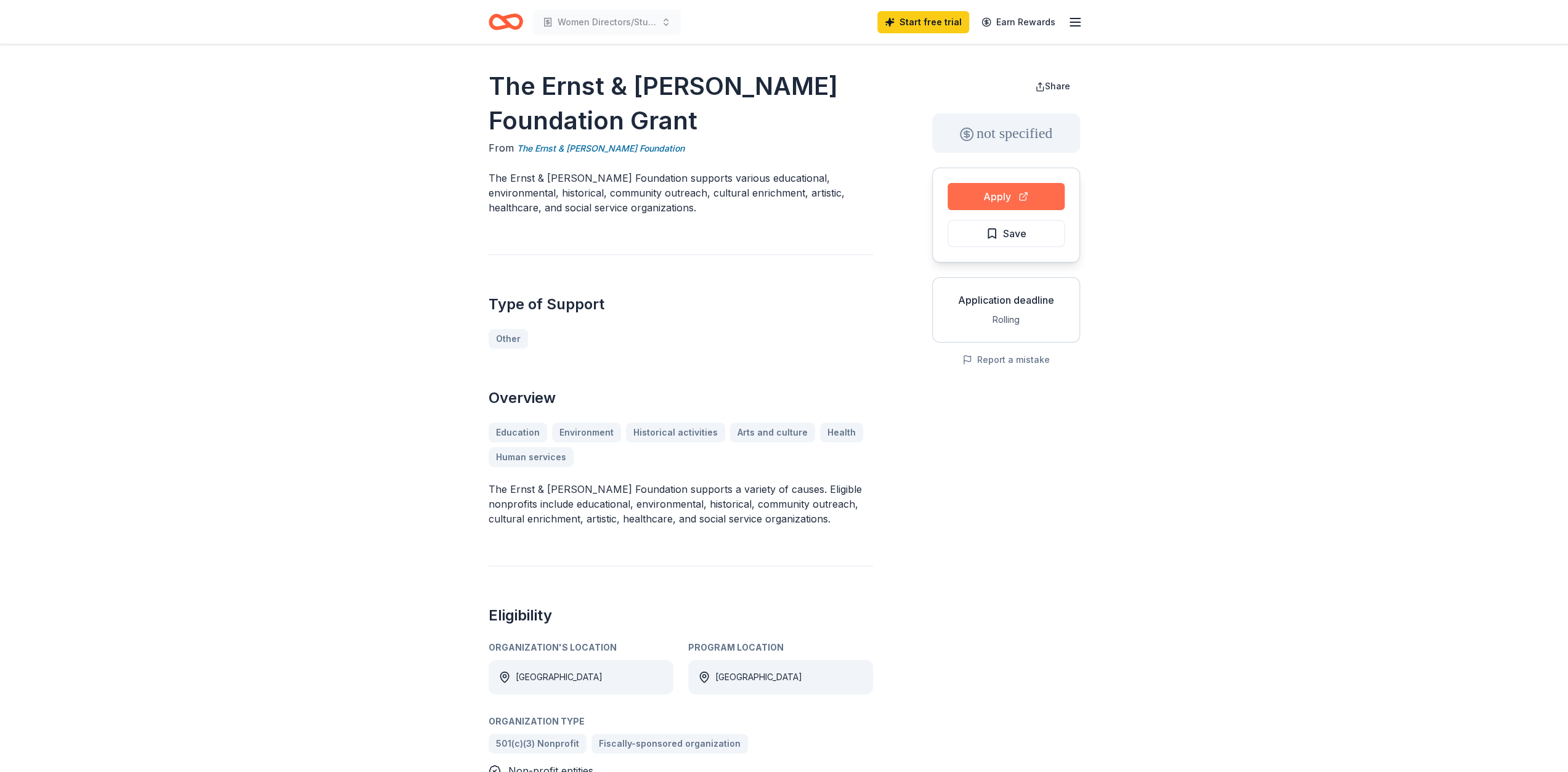
click at [1005, 195] on button "Apply" at bounding box center [1006, 196] width 117 height 27
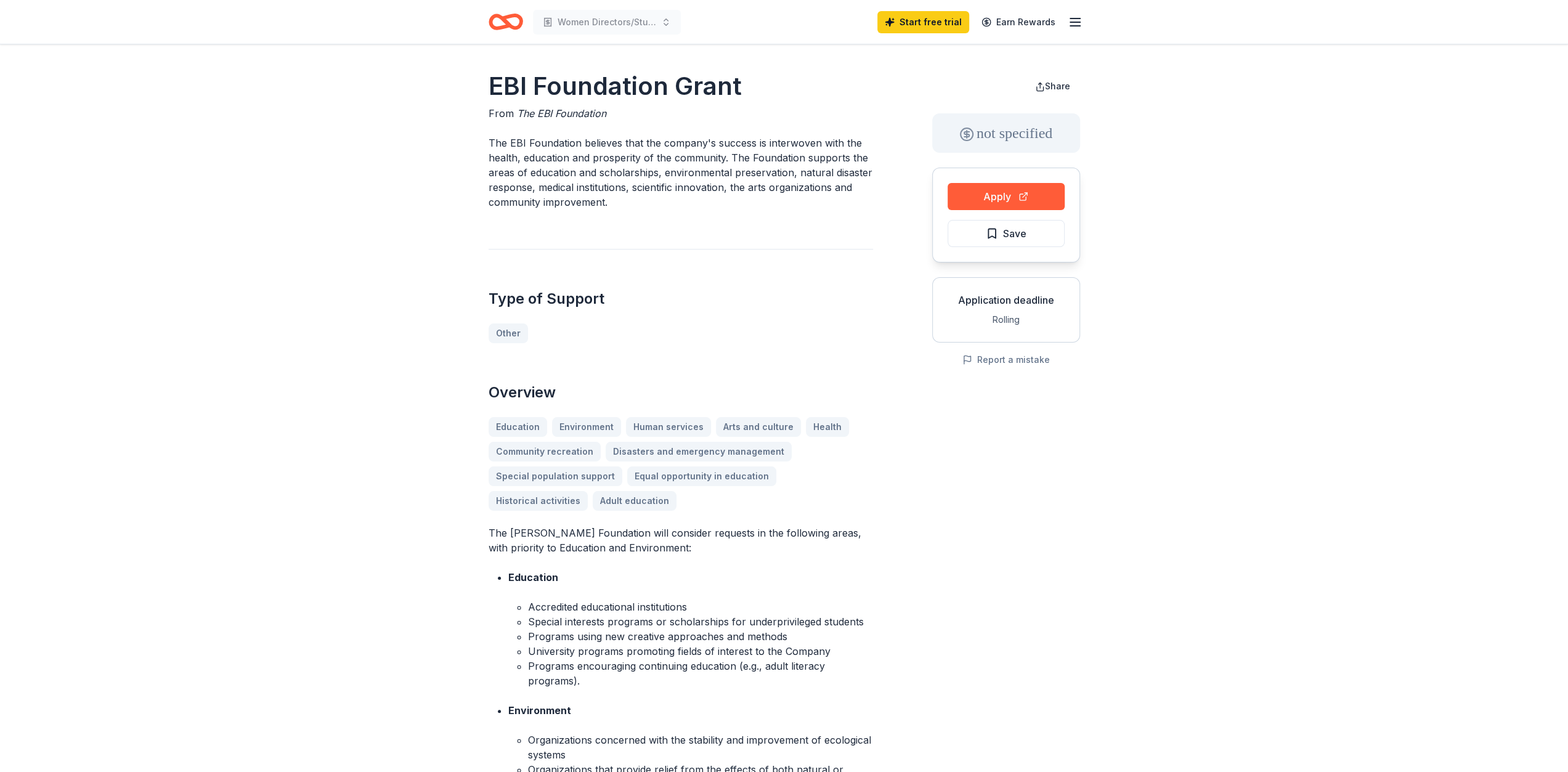
click at [742, 422] on div "Education Environment Human services Arts and culture Health Community recreati…" at bounding box center [680, 464] width 384 height 94
click at [1001, 196] on button "Apply" at bounding box center [1006, 196] width 117 height 27
